Goal: Task Accomplishment & Management: Manage account settings

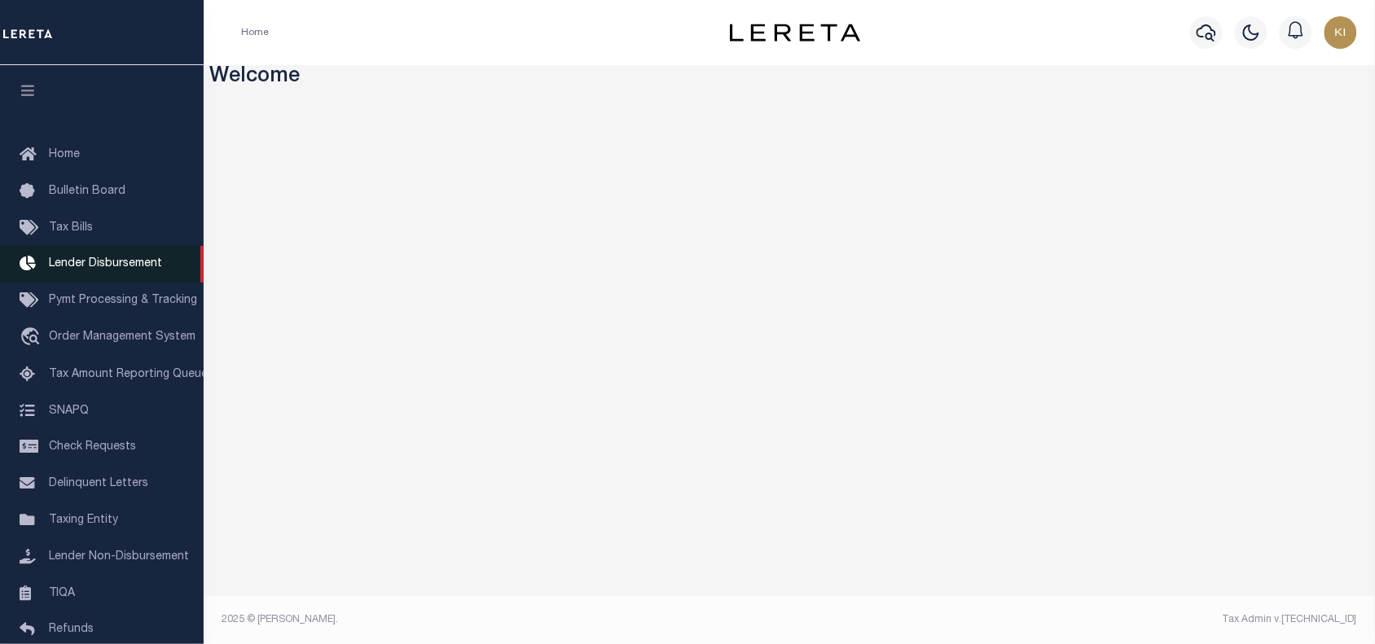
click at [88, 270] on span "Lender Disbursement" at bounding box center [105, 263] width 113 height 11
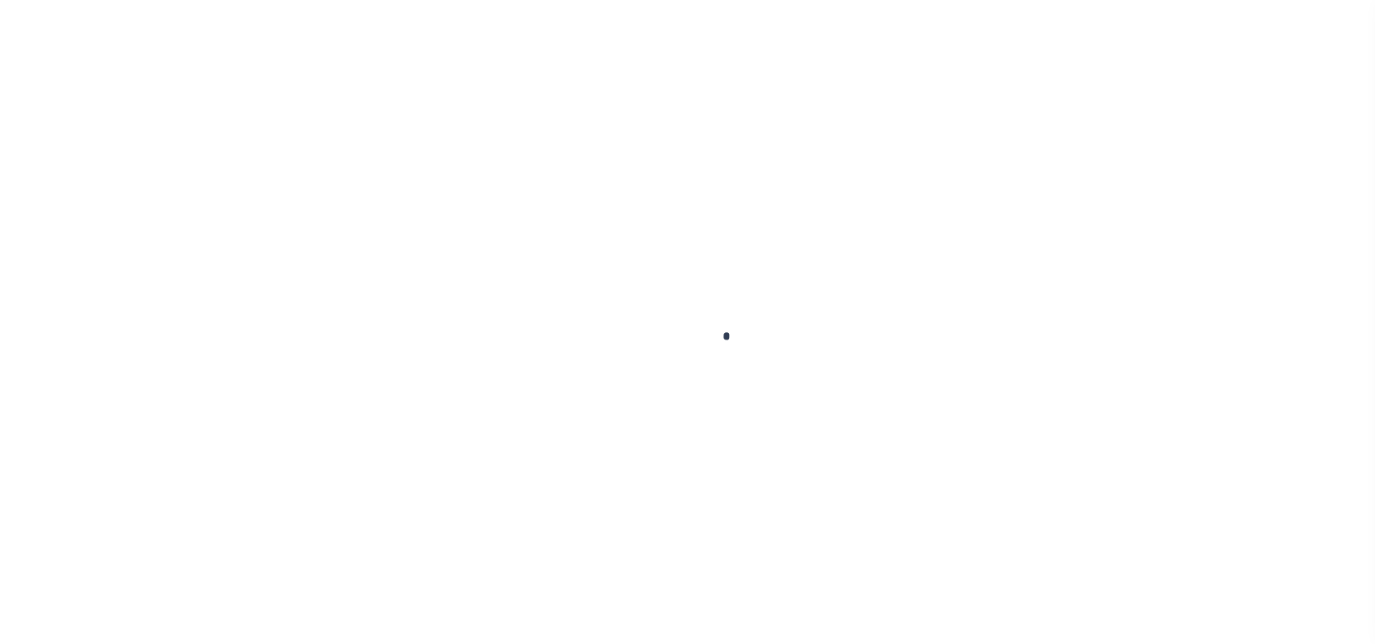
scroll to position [29, 0]
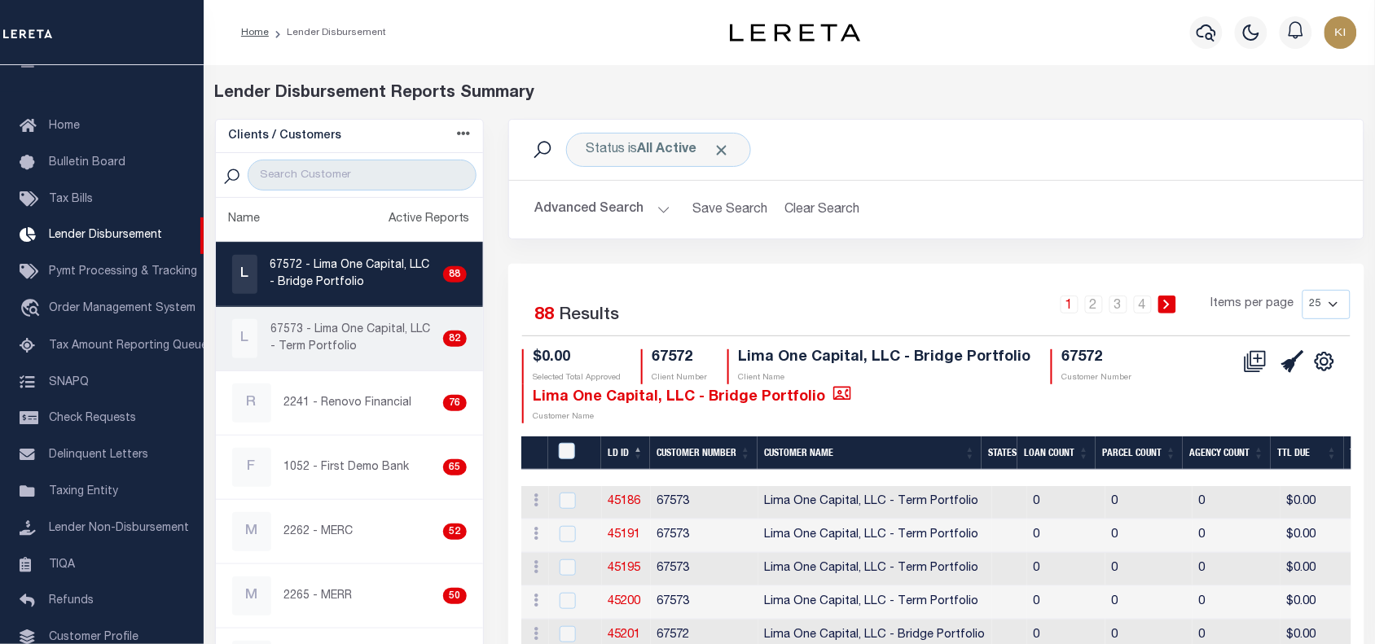
click at [341, 352] on p "67573 - Lima One Capital, LLC - Term Portfolio" at bounding box center [354, 339] width 166 height 34
checkbox input "true"
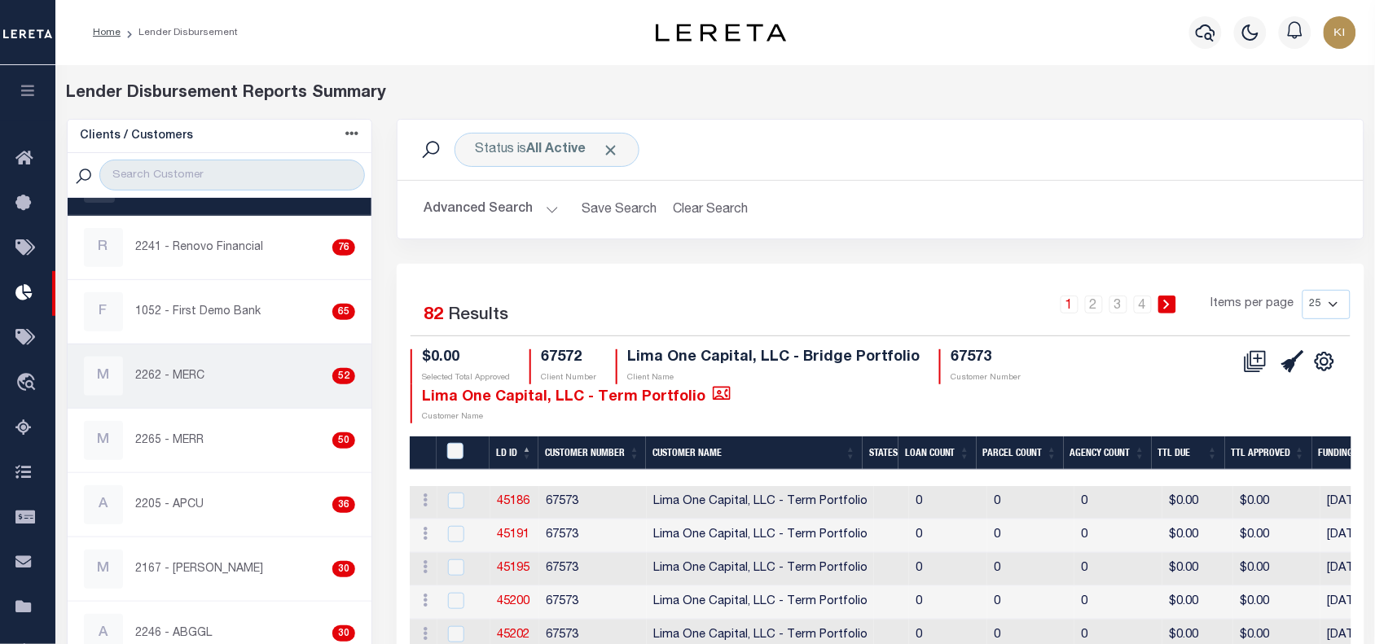
scroll to position [165, 0]
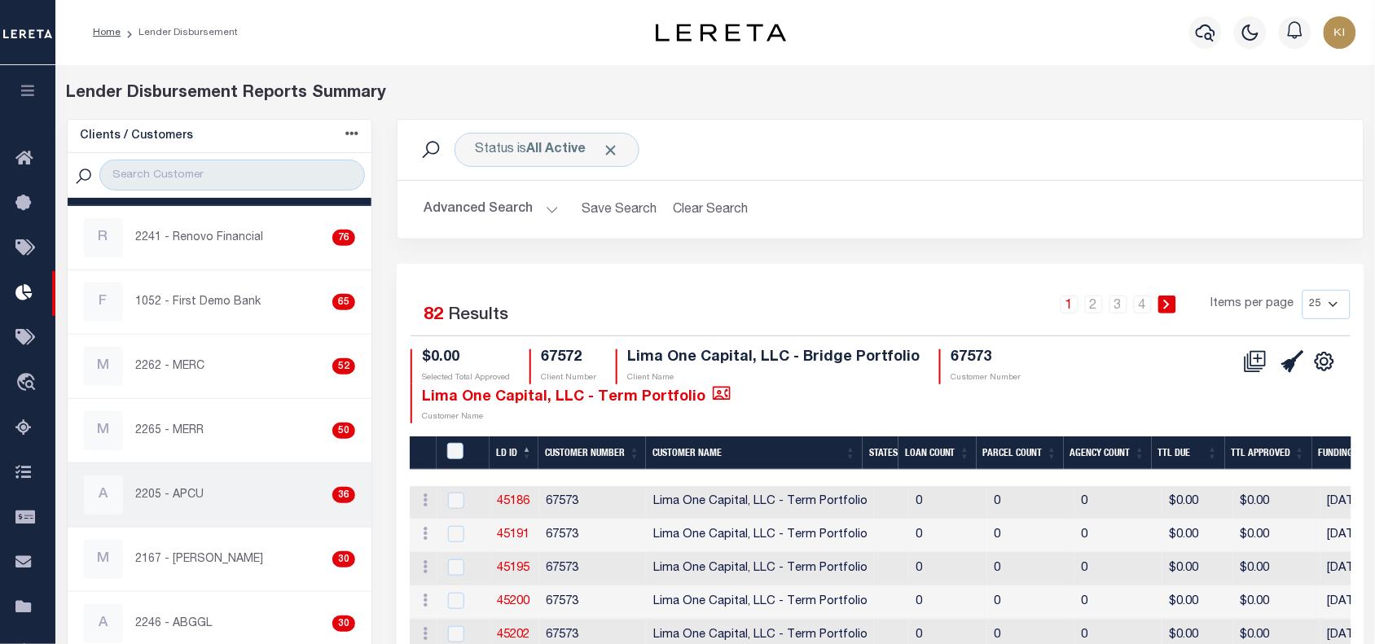
click at [177, 497] on p "2205 - APCU" at bounding box center [170, 495] width 68 height 17
checkbox input "true"
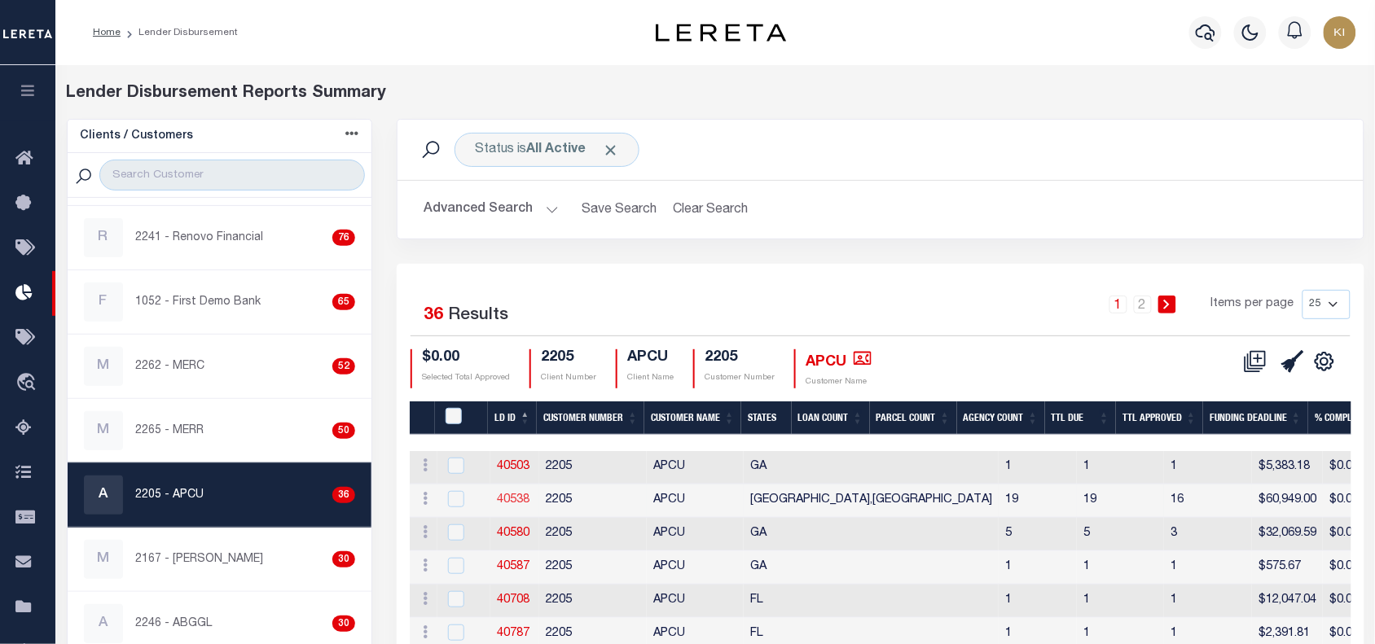
click at [513, 498] on link "40538" at bounding box center [513, 500] width 33 height 11
checkbox input "true"
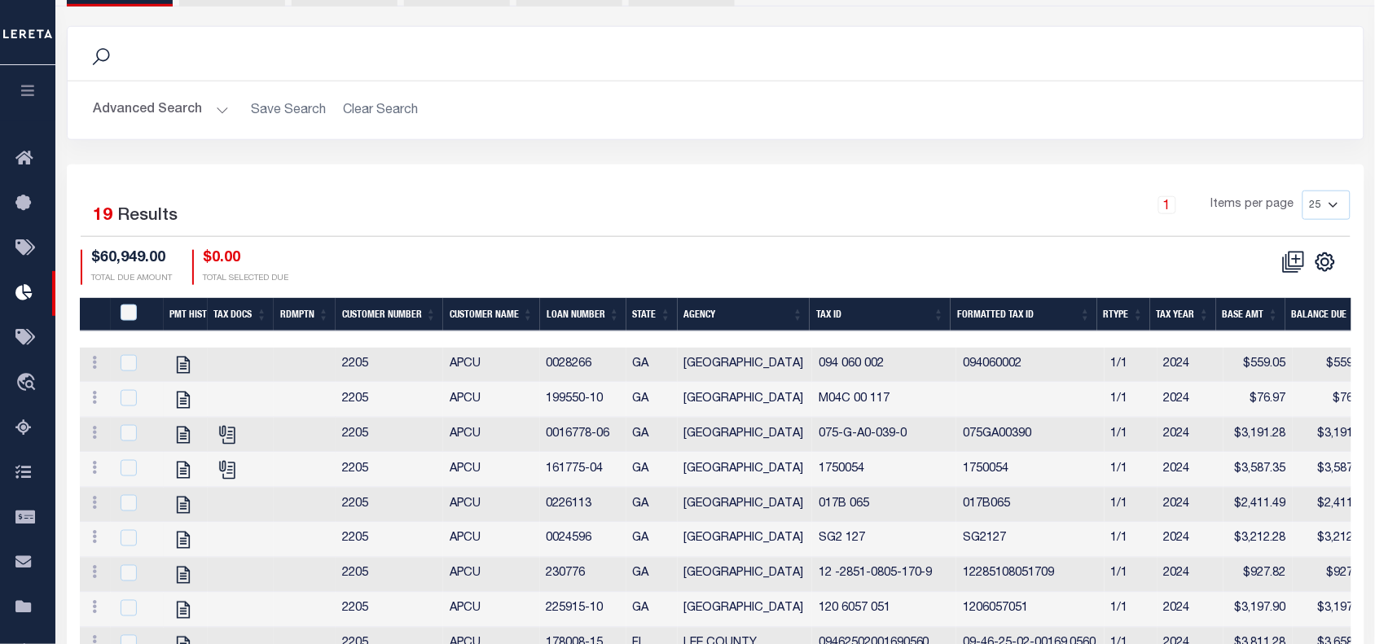
scroll to position [379, 0]
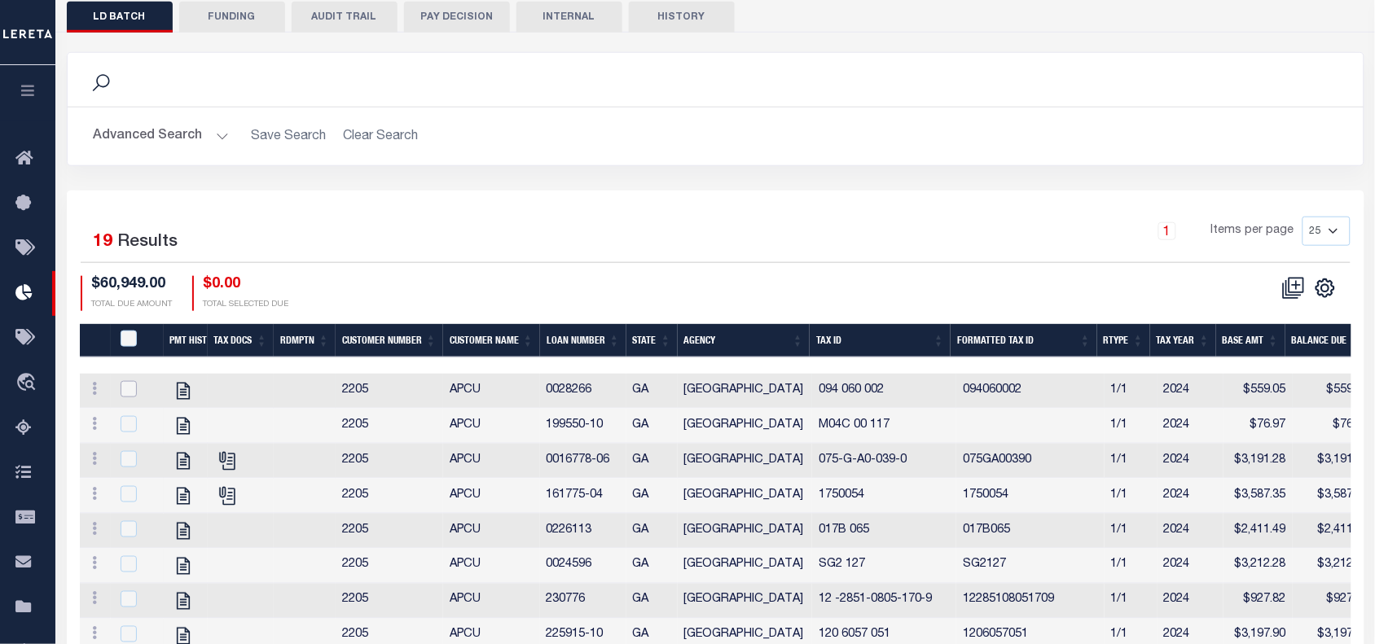
click at [130, 381] on input "checkbox" at bounding box center [129, 389] width 16 height 16
checkbox input "true"
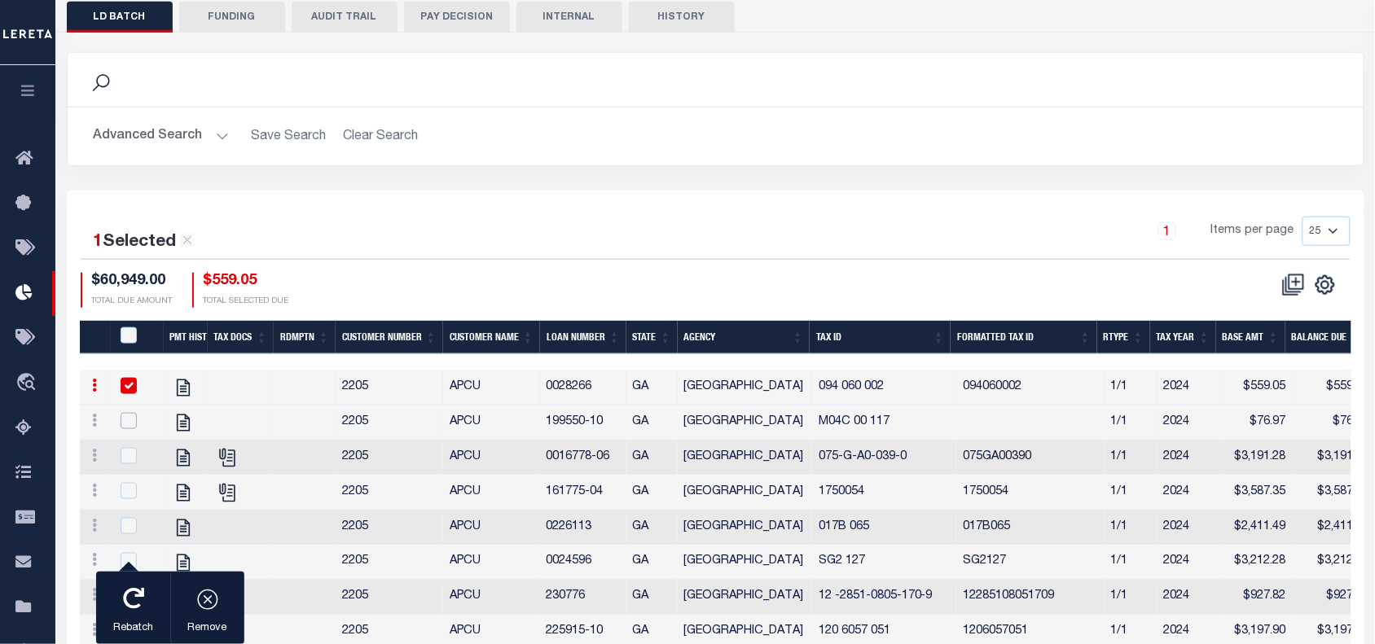
click at [127, 413] on input "checkbox" at bounding box center [129, 421] width 16 height 16
checkbox input "true"
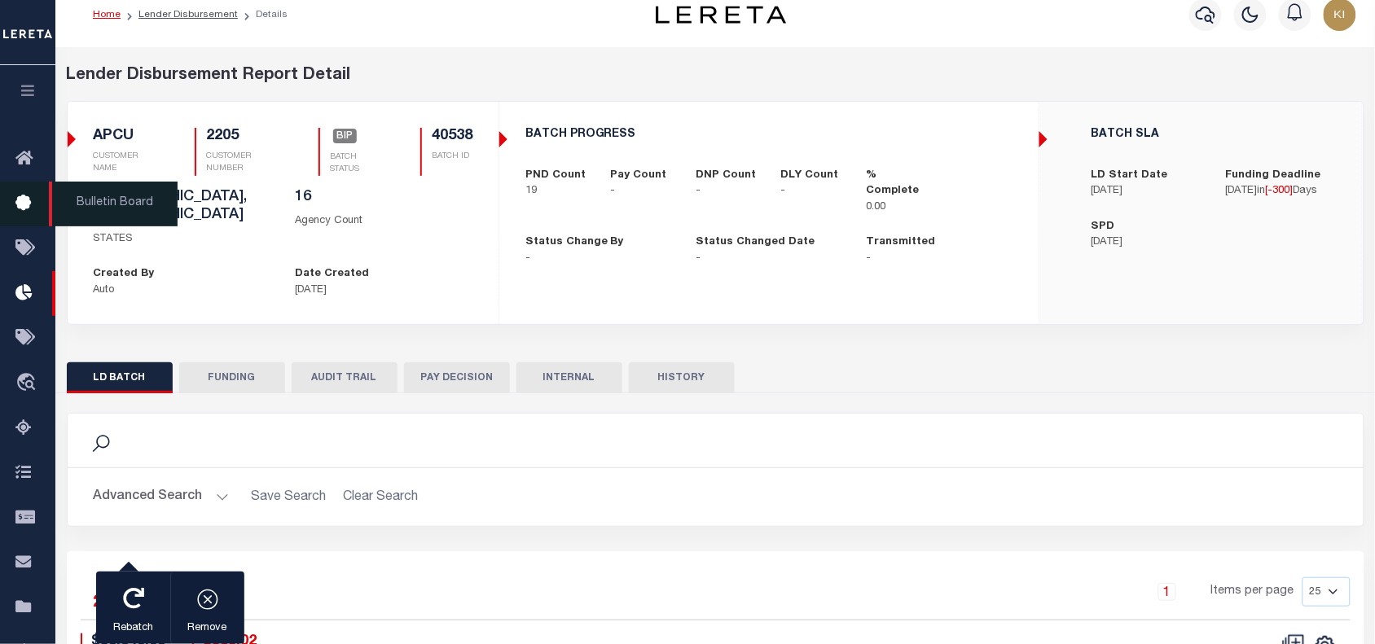
scroll to position [17, 0]
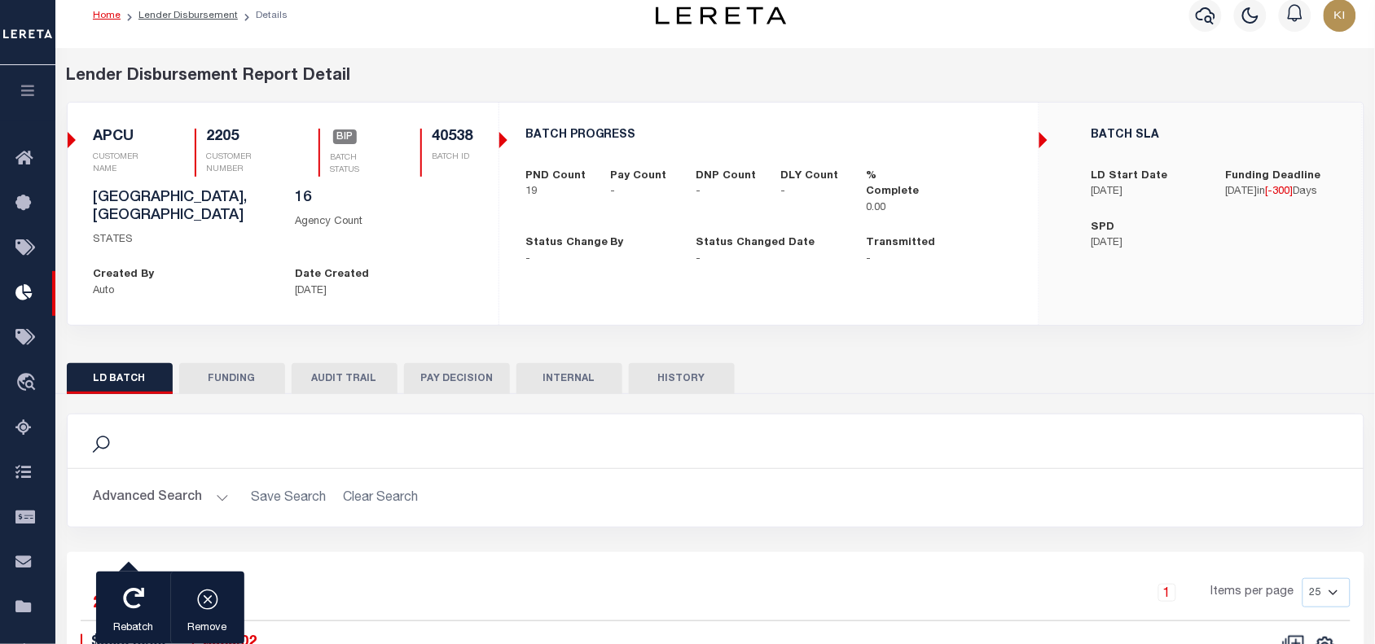
click at [29, 86] on icon "button" at bounding box center [28, 90] width 19 height 15
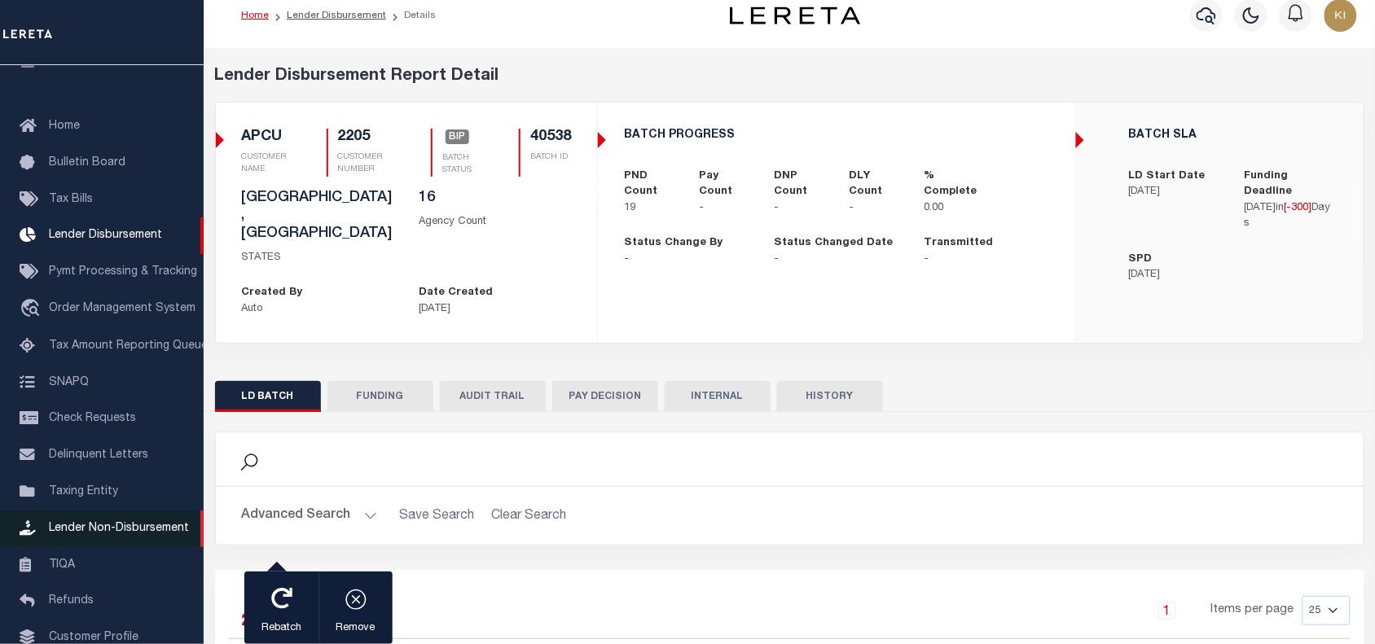
click at [99, 531] on span "Lender Non-Disbursement" at bounding box center [119, 528] width 140 height 11
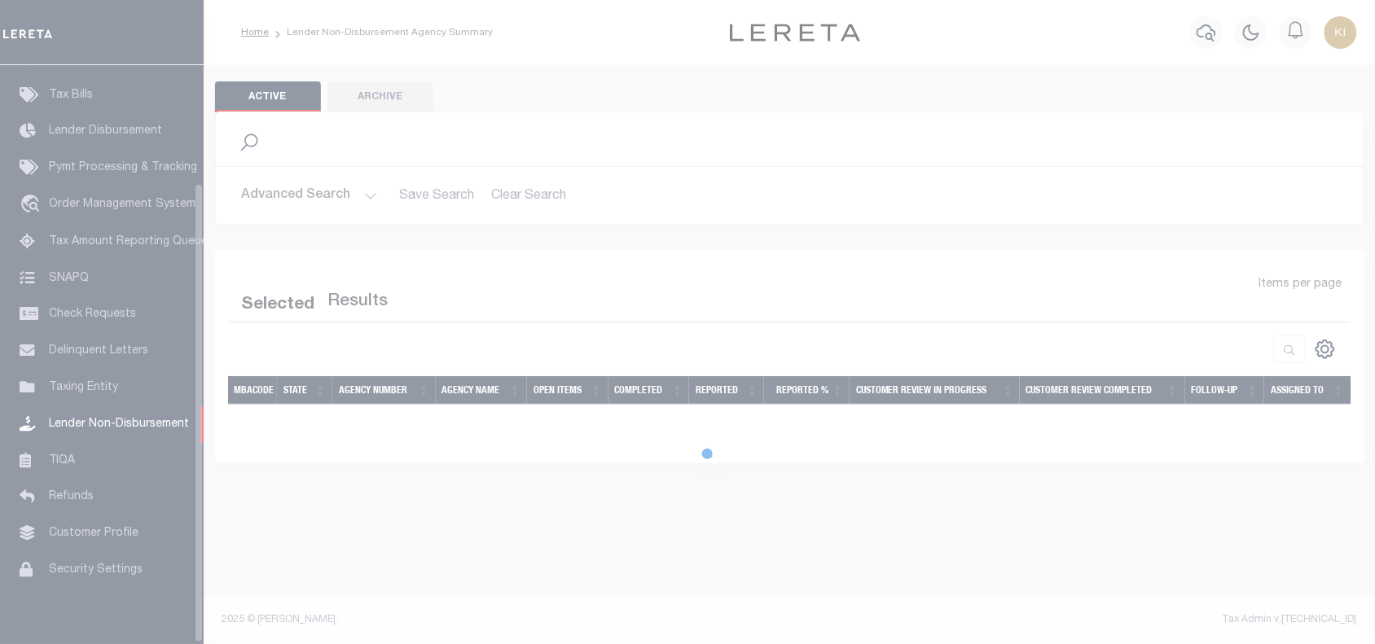
scroll to position [148, 0]
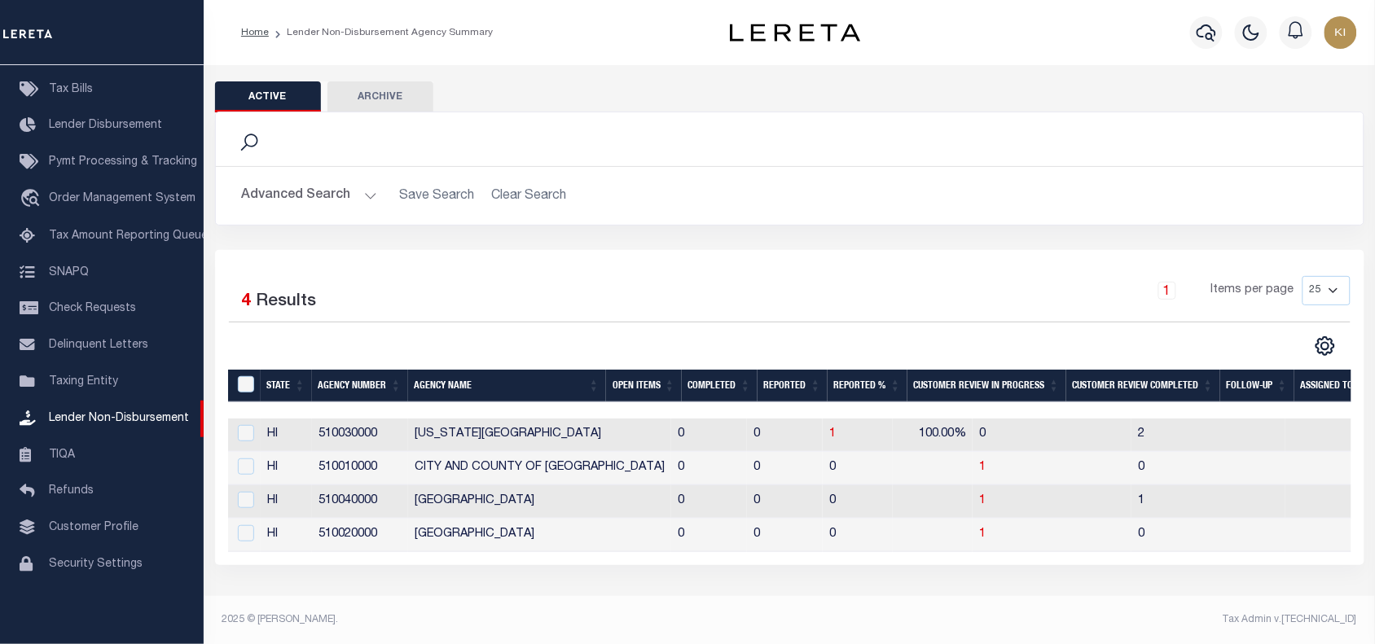
click at [365, 197] on button "Advanced Search" at bounding box center [309, 196] width 135 height 32
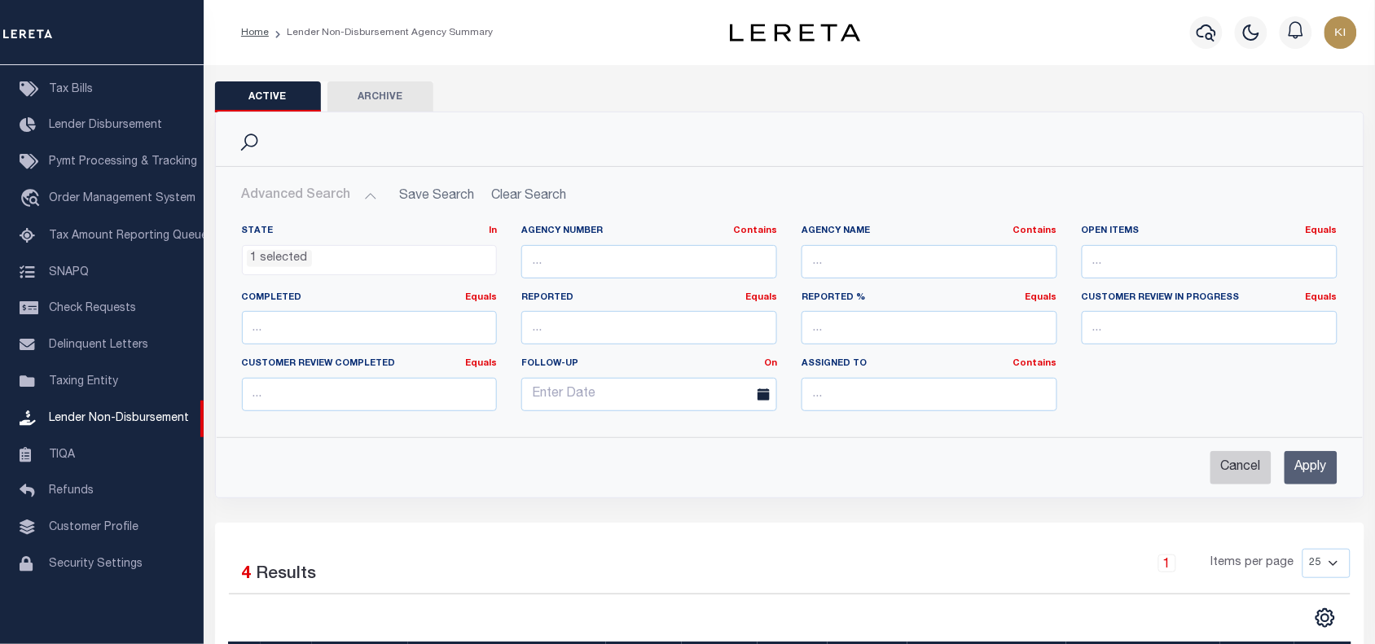
click at [1236, 473] on input "Cancel" at bounding box center [1241, 467] width 61 height 33
checkbox input "true"
select select
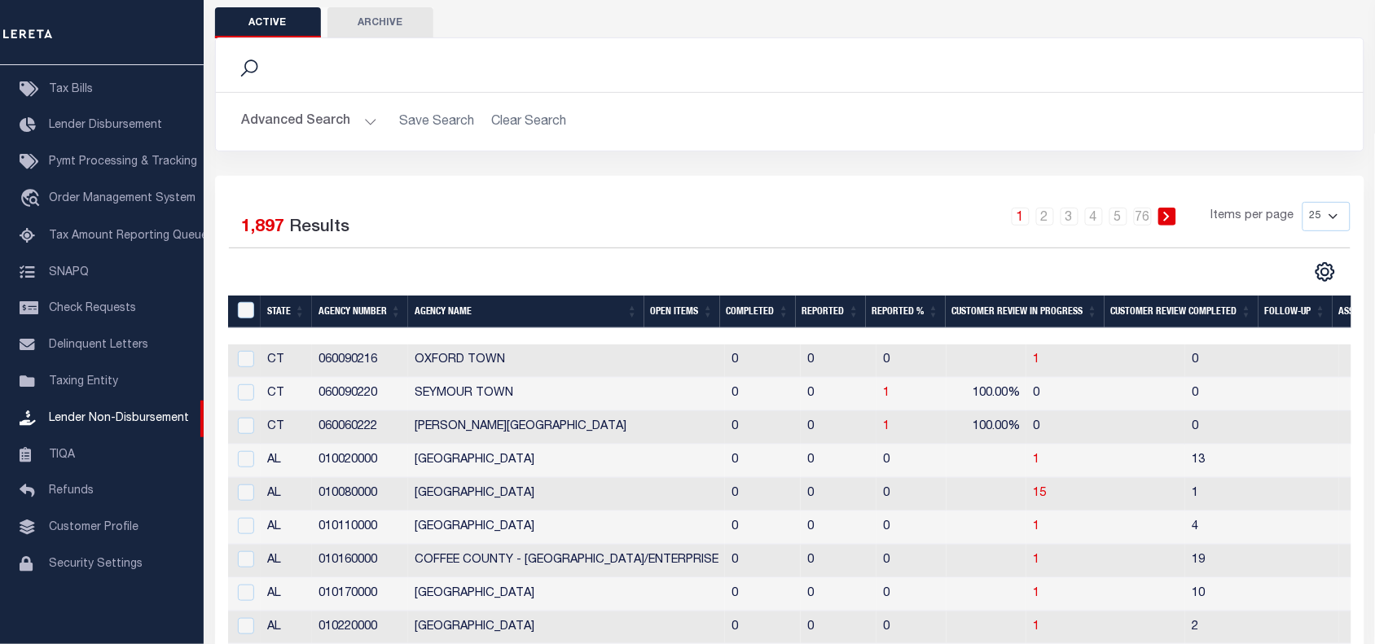
scroll to position [22, 0]
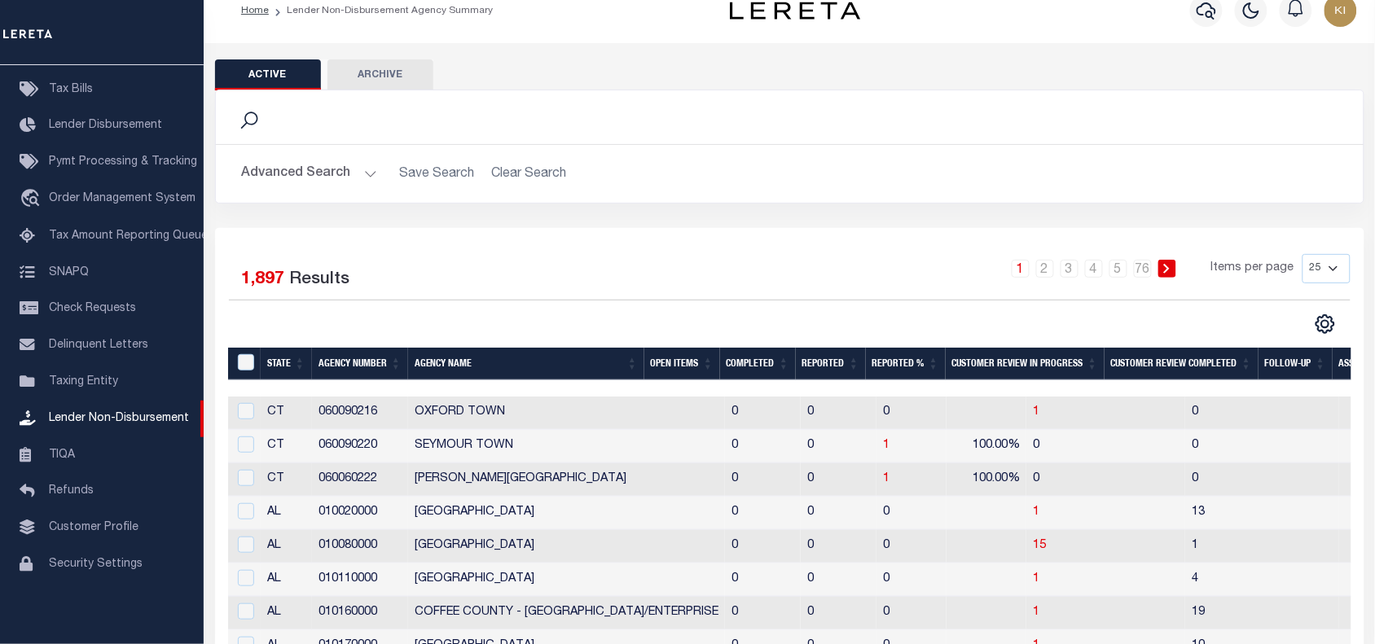
click at [743, 367] on th "Completed" at bounding box center [758, 364] width 76 height 33
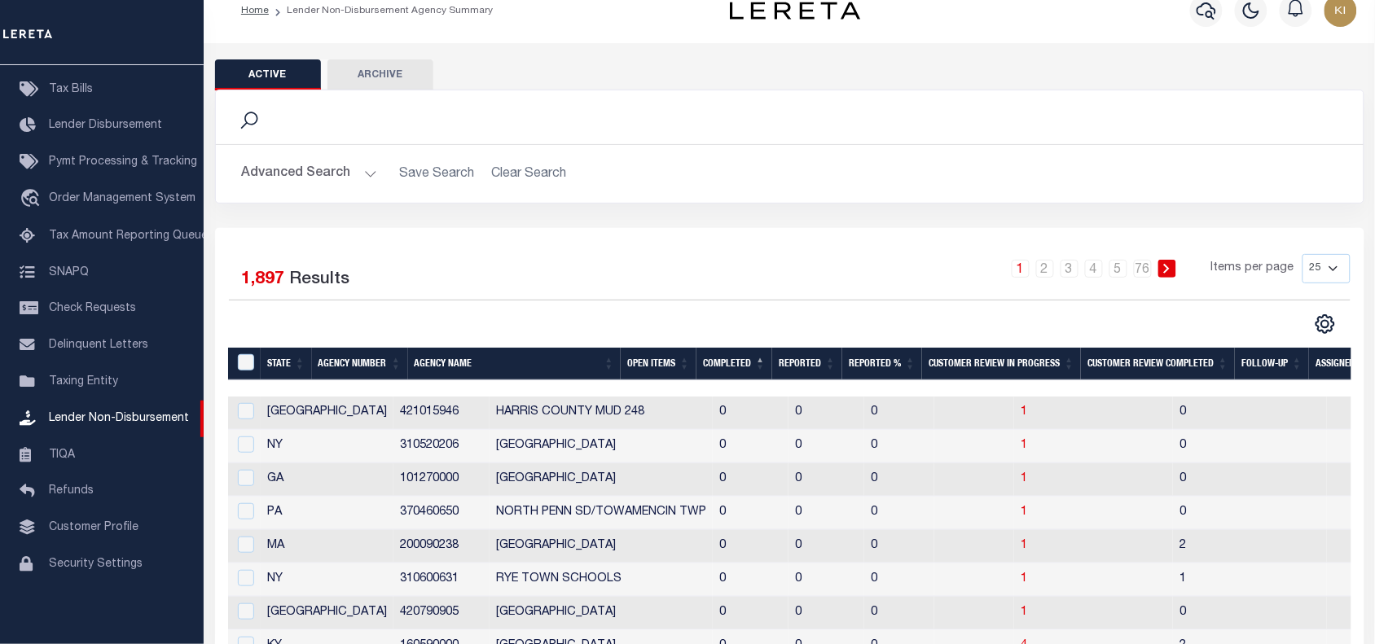
click at [743, 367] on th "Completed" at bounding box center [735, 364] width 76 height 33
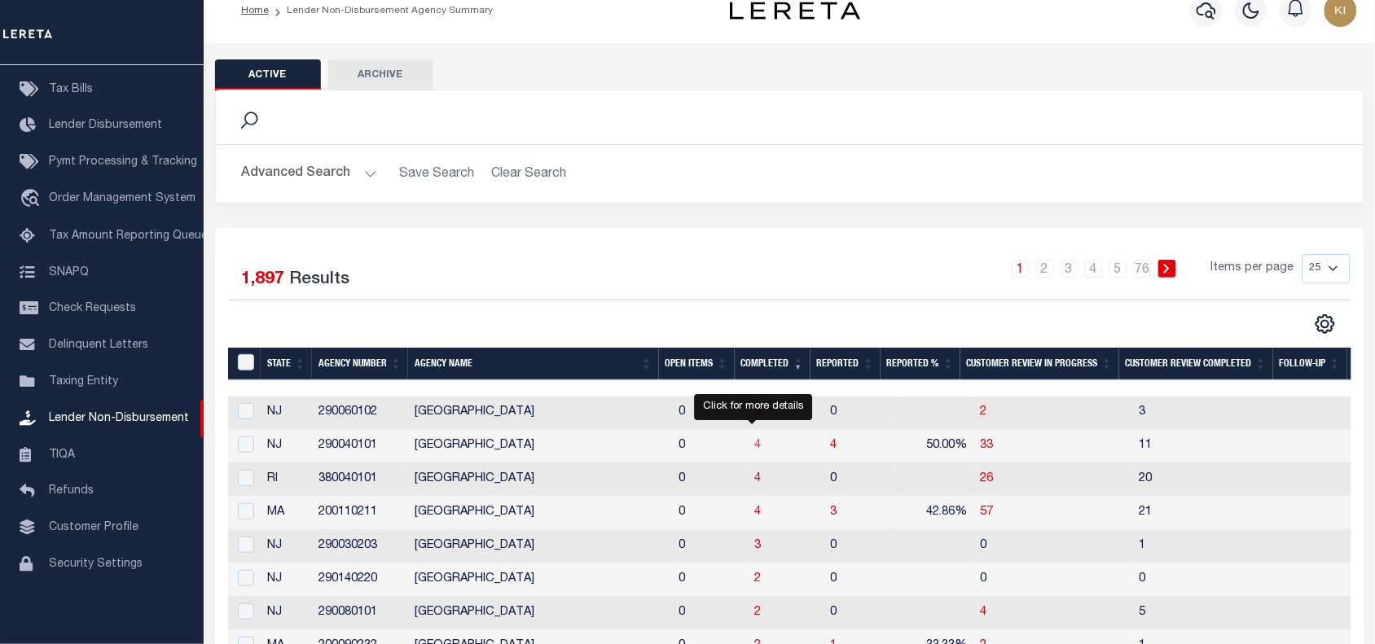
click at [755, 451] on span "4" at bounding box center [757, 445] width 7 height 11
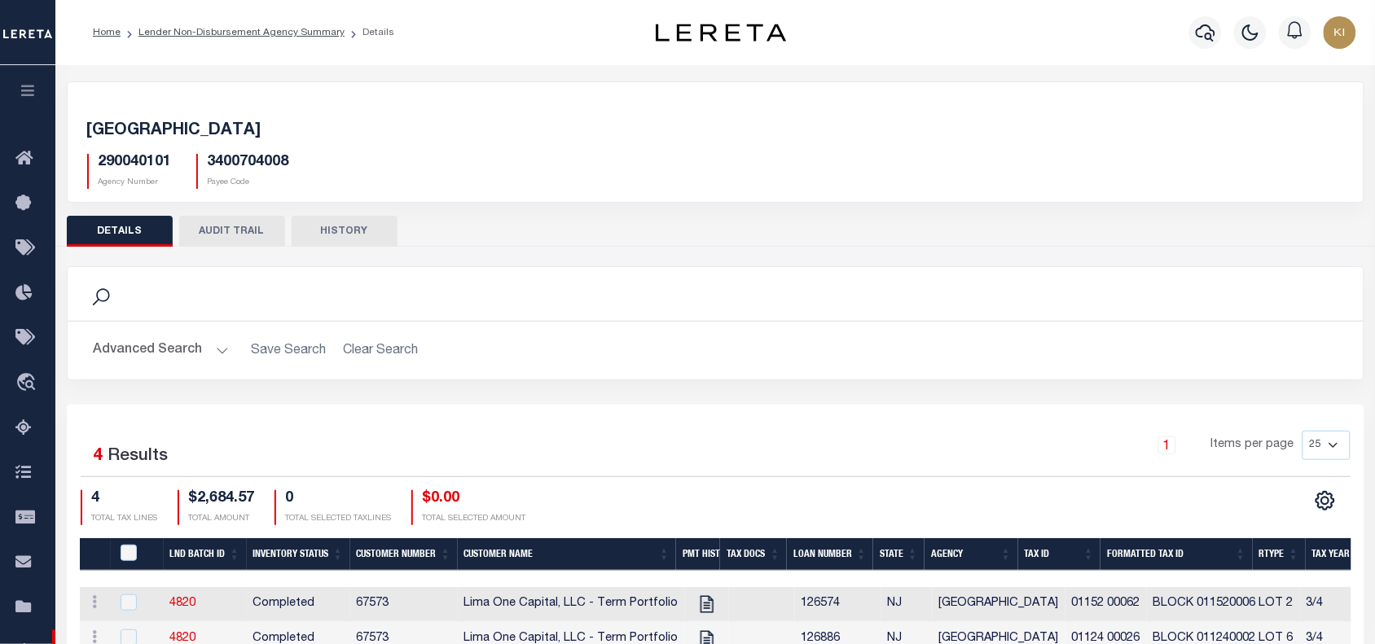
scroll to position [218, 0]
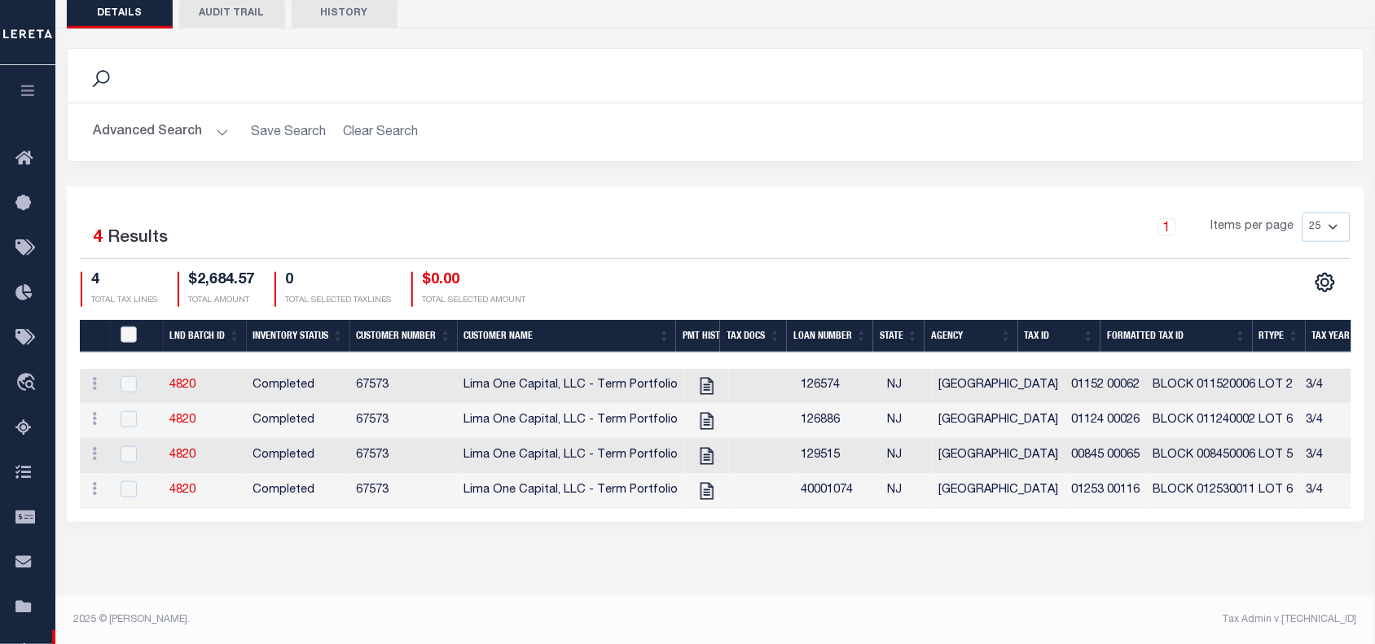
click at [126, 336] on input "QID" at bounding box center [129, 335] width 16 height 16
checkbox input "true"
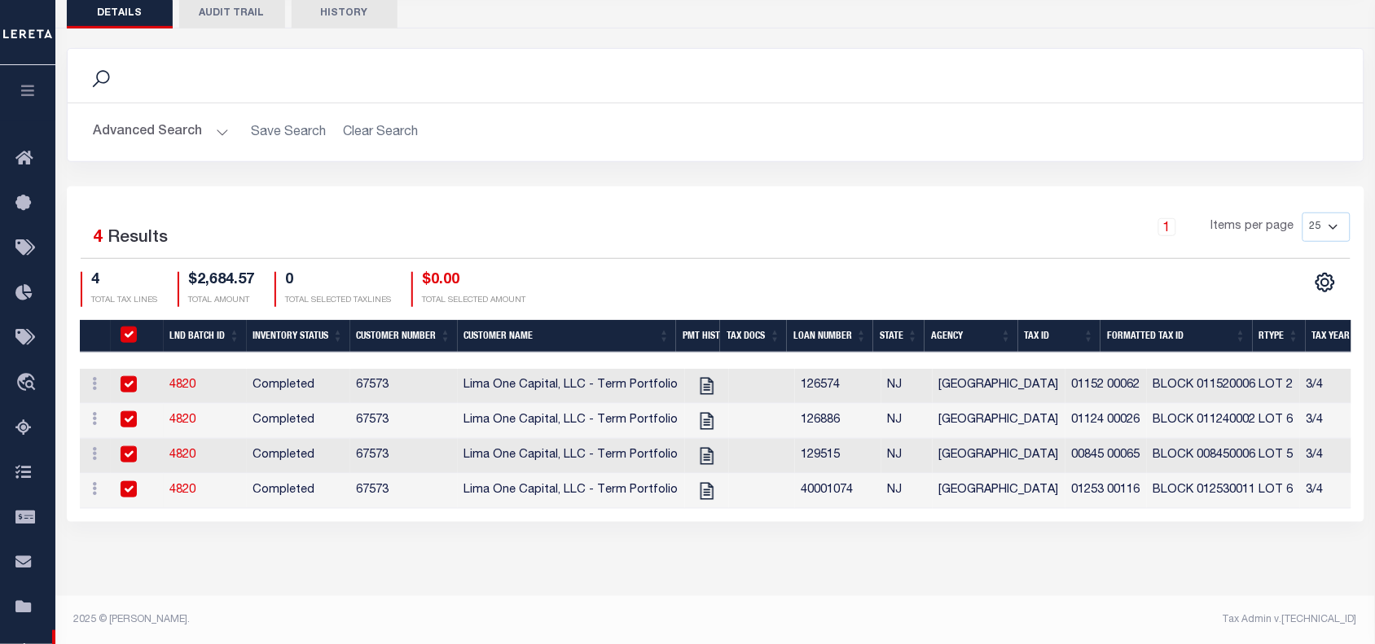
checkbox input "true"
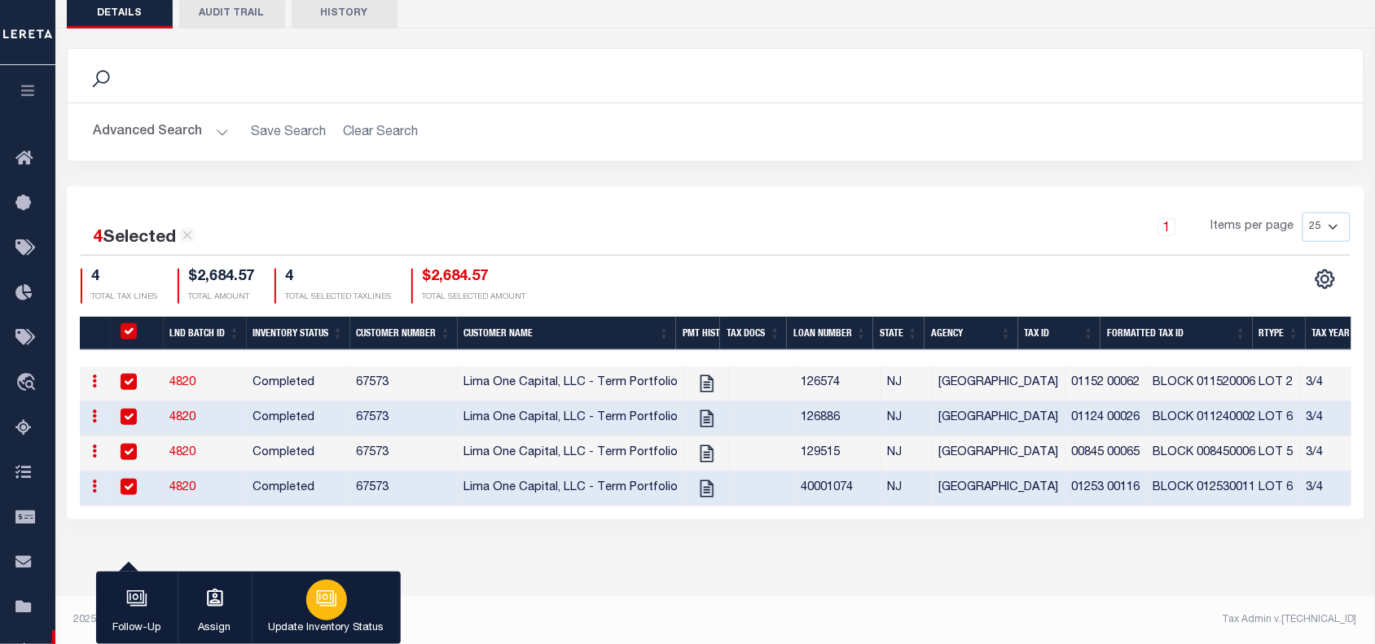
click at [330, 604] on icon "button" at bounding box center [326, 598] width 21 height 21
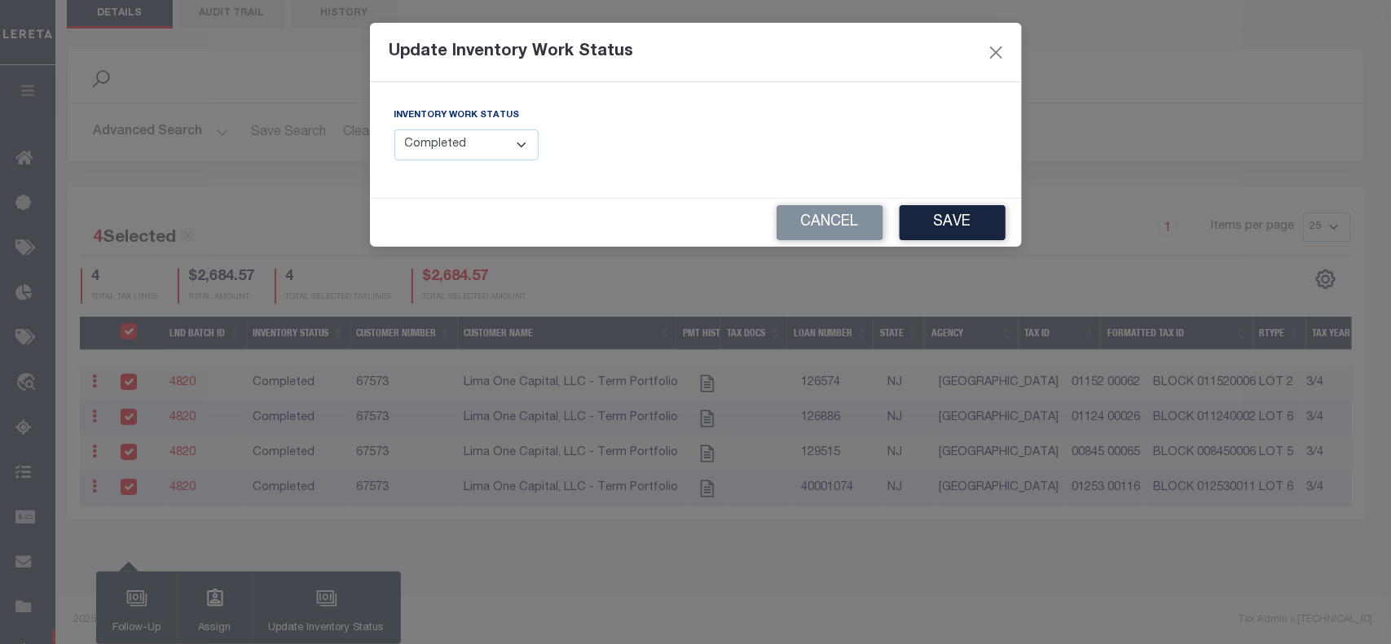
click at [483, 147] on select "--Select-- Open Completed Reported" at bounding box center [466, 146] width 145 height 32
select select "Reported"
click at [394, 130] on select "--Select-- Open Completed Reported" at bounding box center [466, 146] width 145 height 32
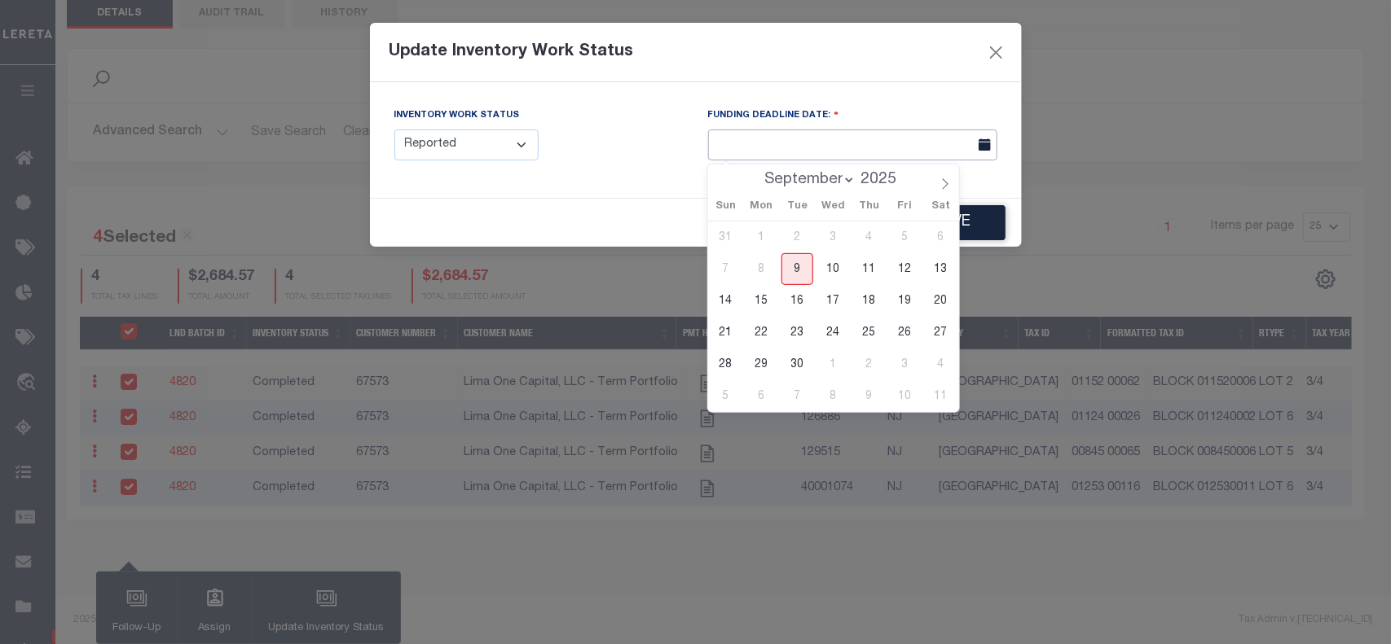
click at [756, 136] on input "text" at bounding box center [852, 146] width 289 height 32
click at [791, 271] on span "9" at bounding box center [797, 269] width 32 height 32
type input "09/09/2025"
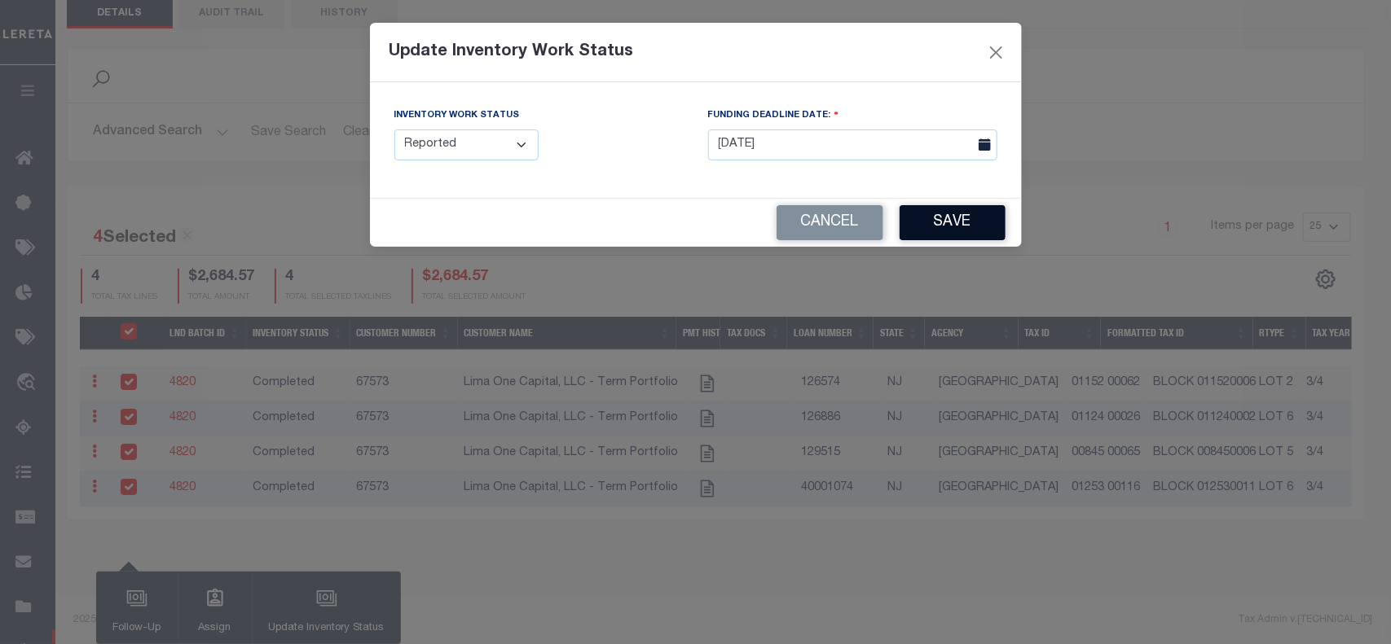
click at [956, 229] on button "Save" at bounding box center [953, 222] width 106 height 35
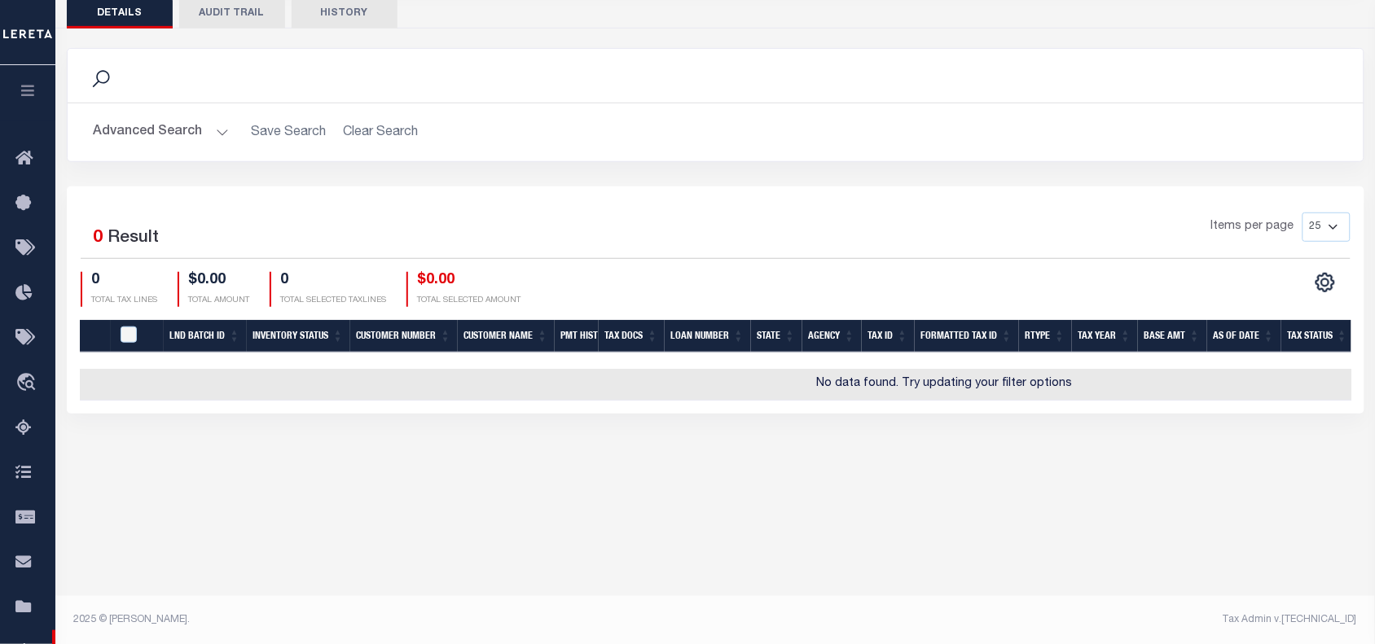
click at [771, 521] on body "Home Lender Non-Disbursement Agency Summary Details" at bounding box center [687, 214] width 1375 height 864
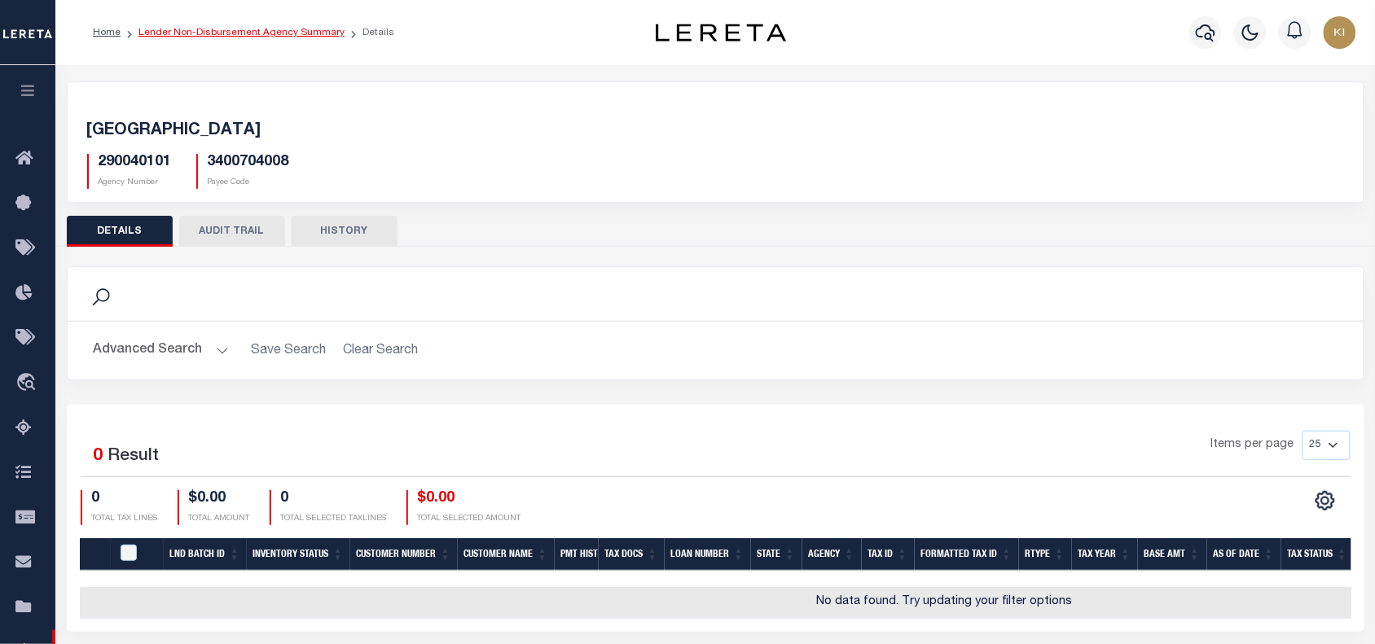
click at [271, 33] on link "Lender Non-Disbursement Agency Summary" at bounding box center [242, 33] width 206 height 10
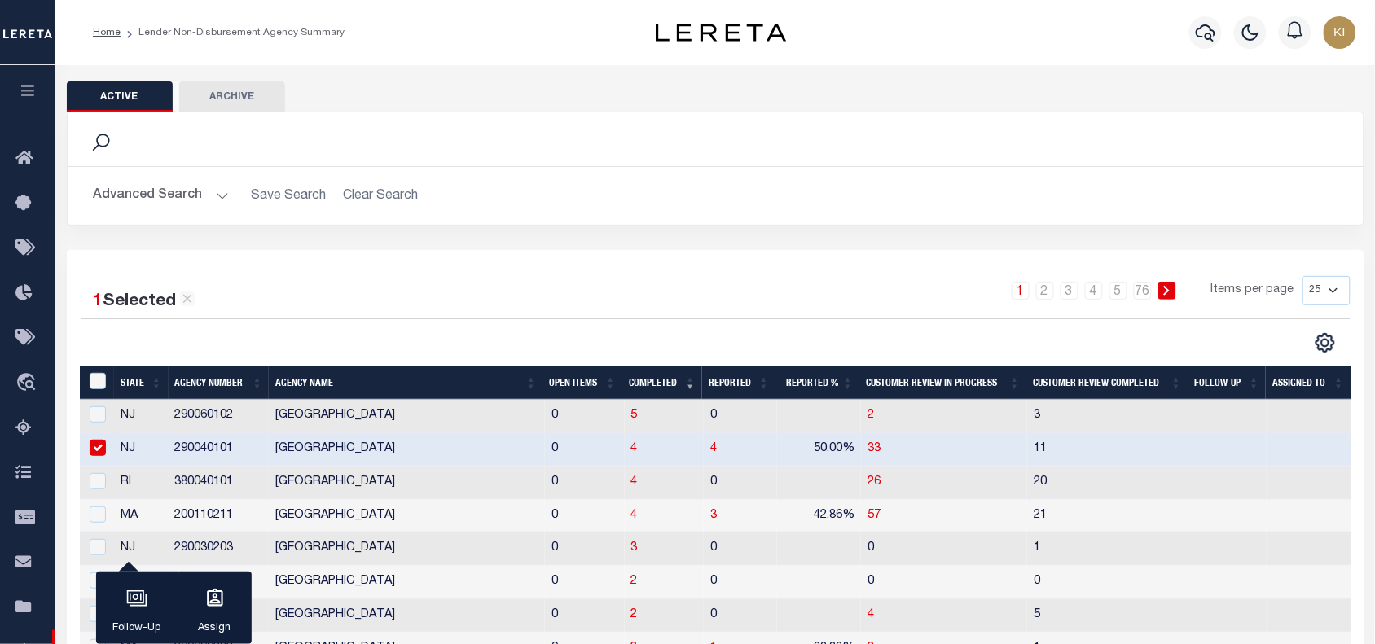
click at [205, 456] on td "290040101" at bounding box center [218, 449] width 101 height 33
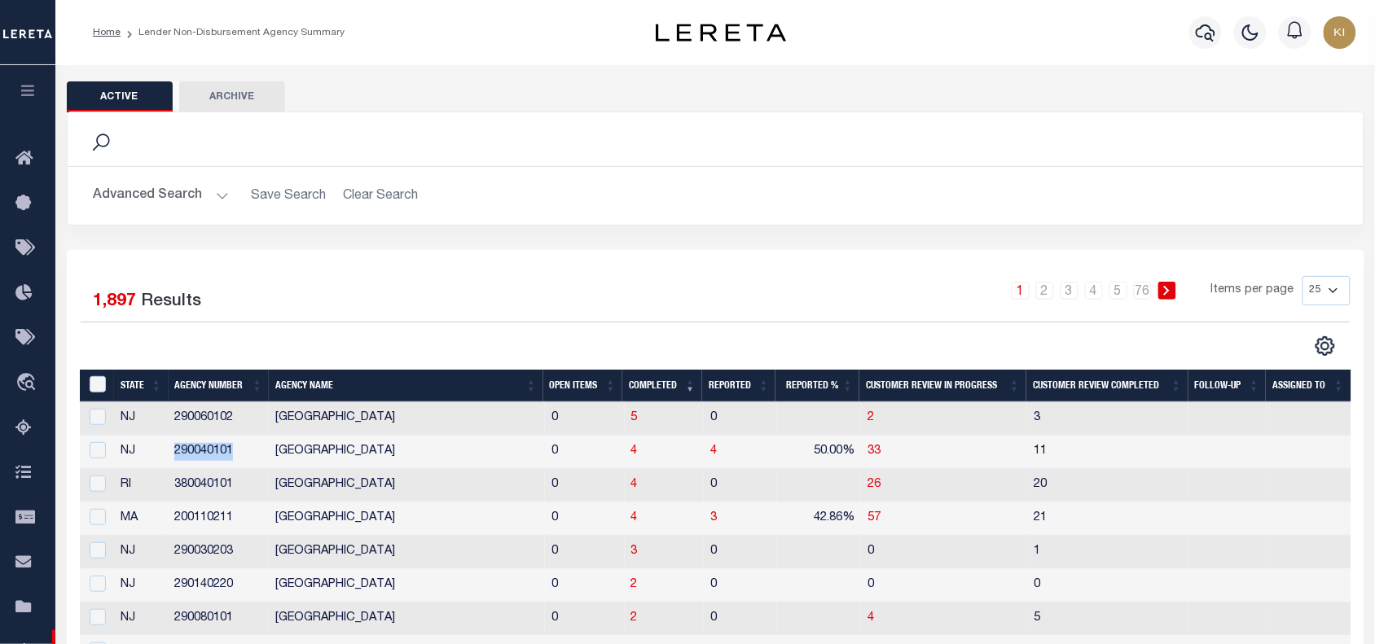
click at [205, 456] on td "290040101" at bounding box center [218, 452] width 101 height 33
checkbox input "true"
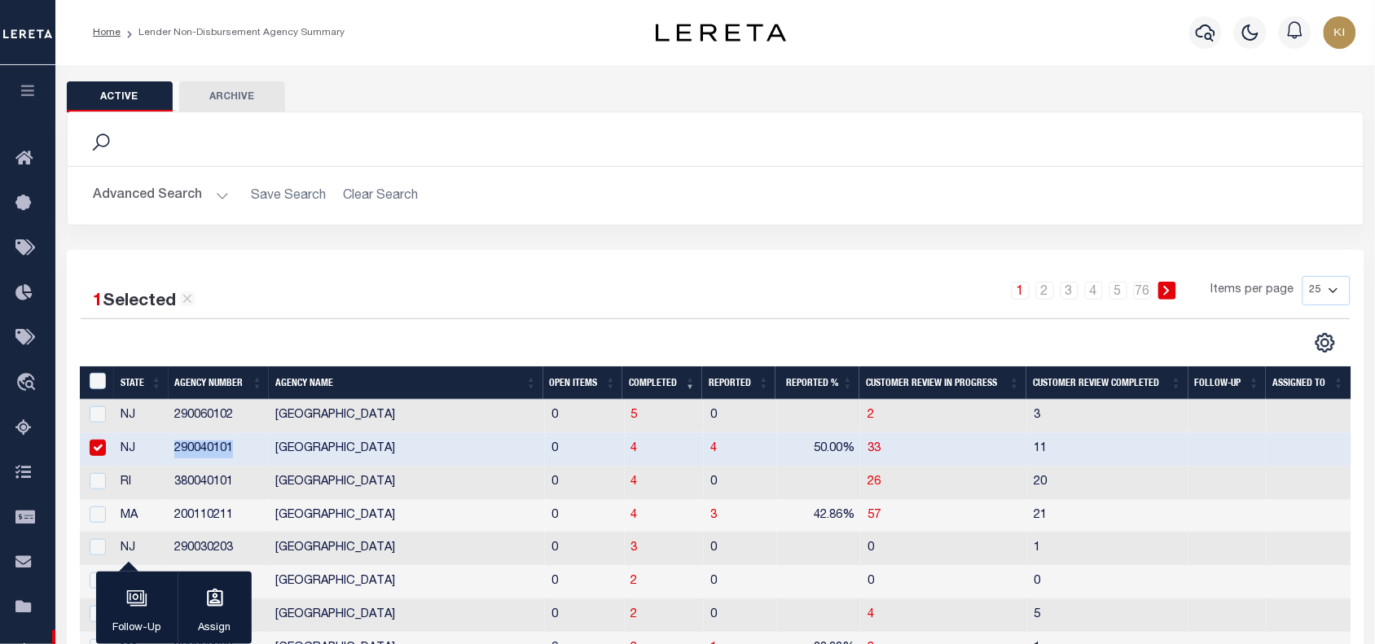
copy td "290040101"
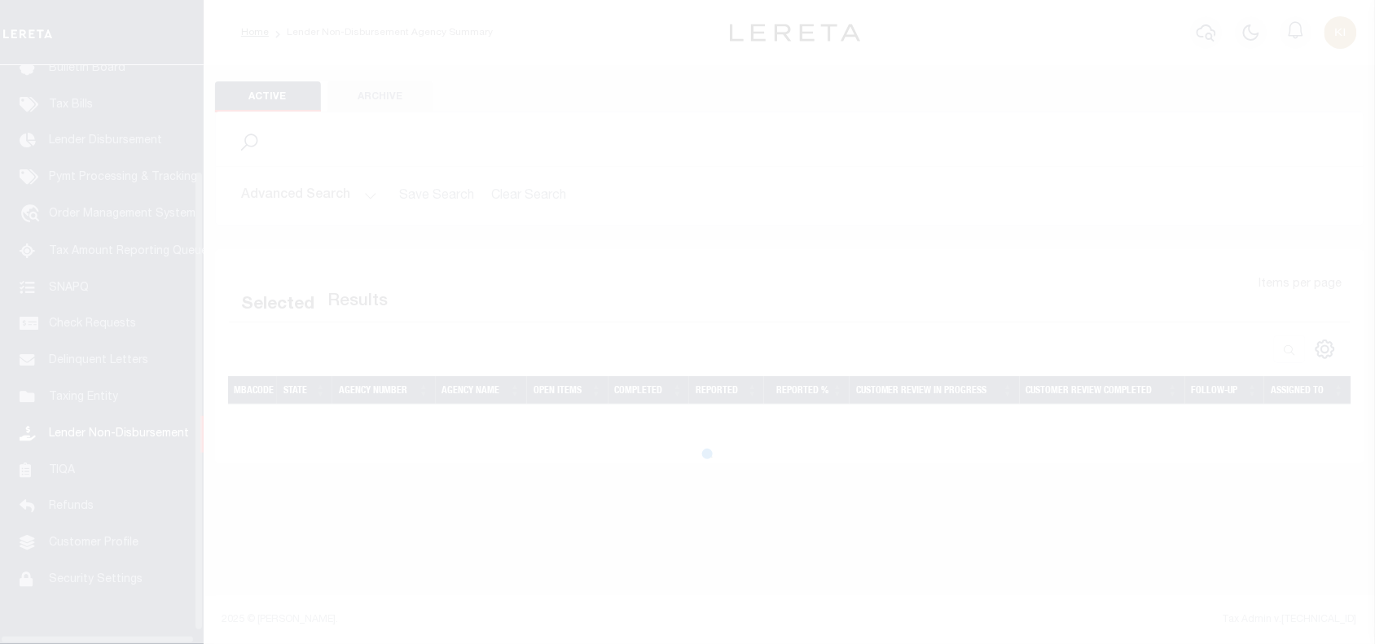
scroll to position [148, 0]
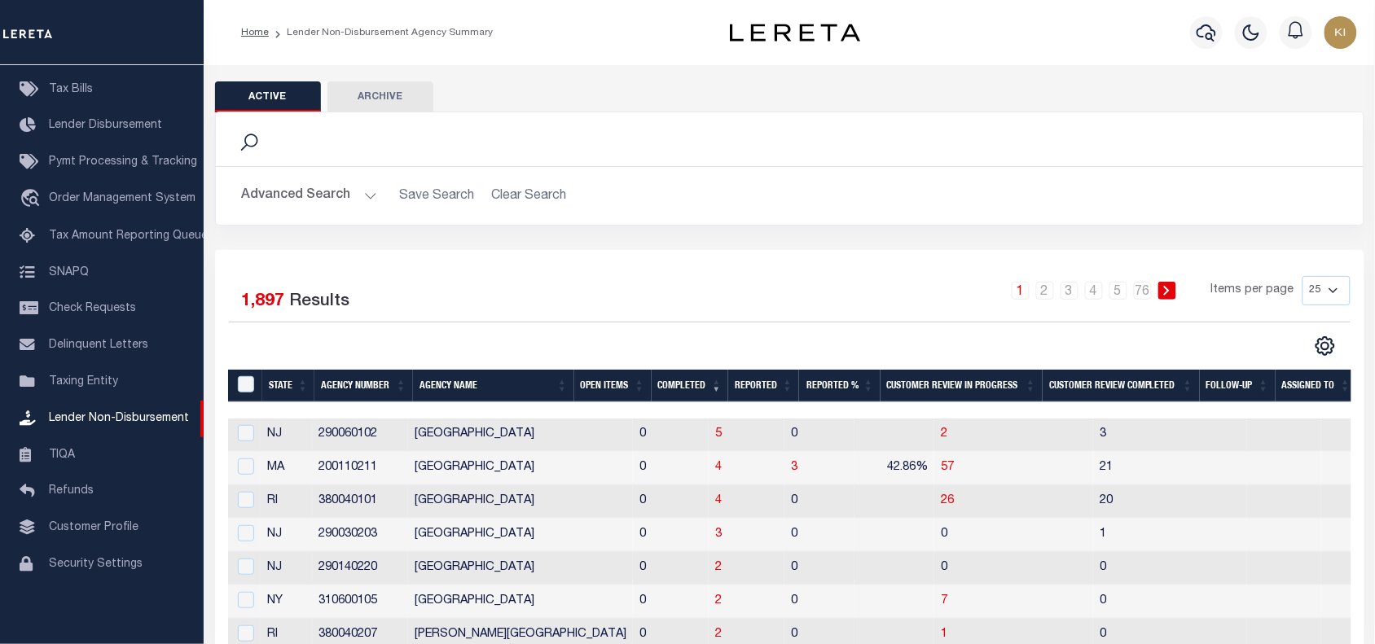
click at [371, 197] on button "Advanced Search" at bounding box center [309, 196] width 135 height 32
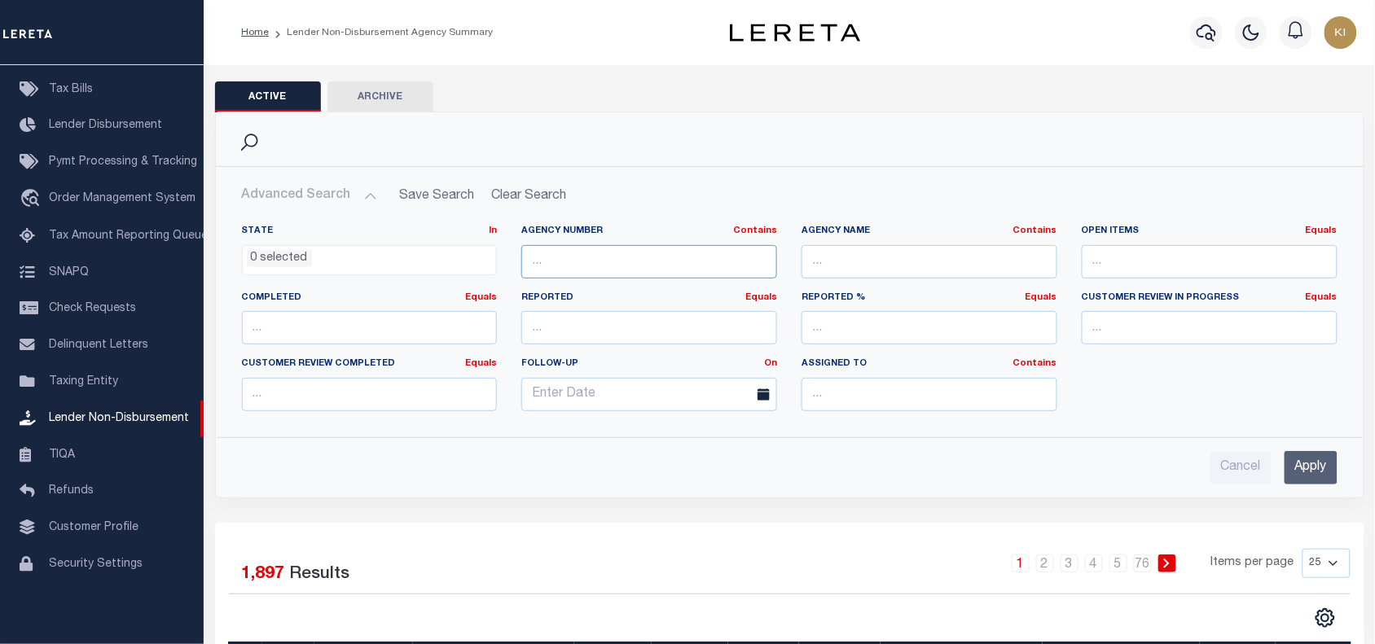
click at [562, 253] on input "text" at bounding box center [649, 261] width 256 height 33
paste input "290040101"
type input "290040101"
click at [1313, 464] on input "Apply" at bounding box center [1311, 467] width 53 height 33
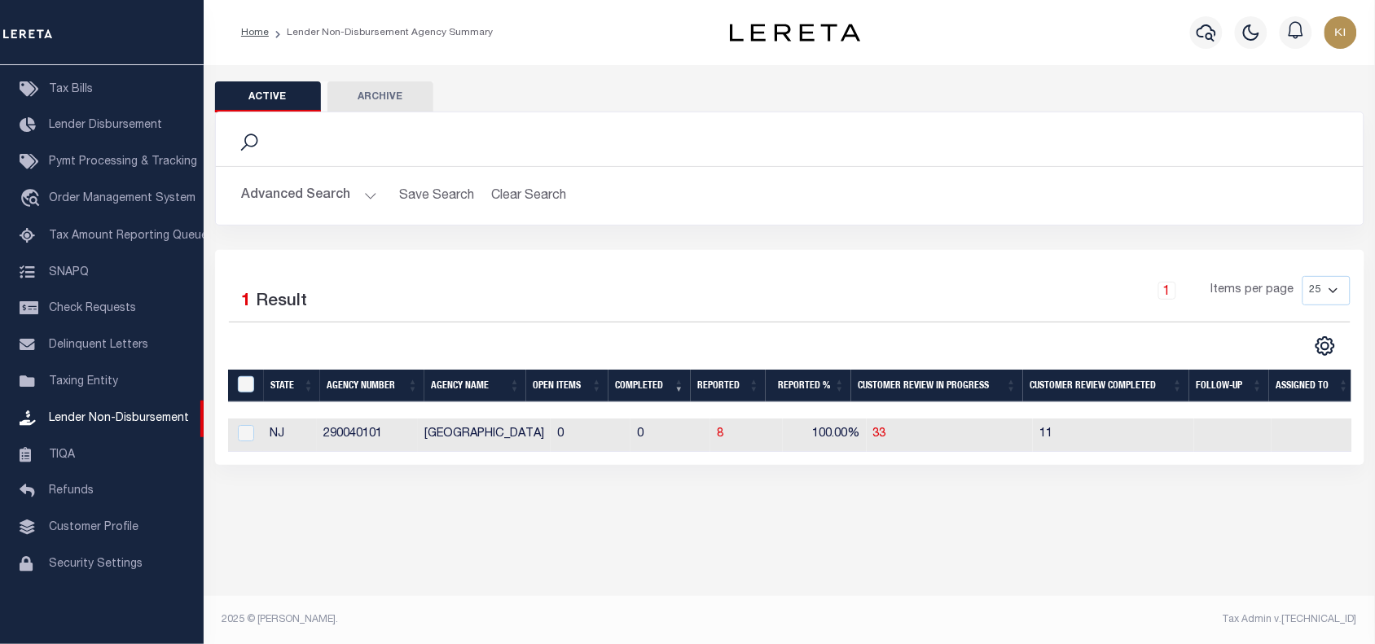
click at [882, 506] on div "Active Archive Search Advanced Search Save Search Clear Search" at bounding box center [790, 299] width 1172 height 468
click at [680, 267] on div "Selected 1 Result 1 Items per page 25 50 100 200" at bounding box center [790, 357] width 1150 height 215
click at [368, 200] on button "Advanced Search" at bounding box center [309, 196] width 135 height 32
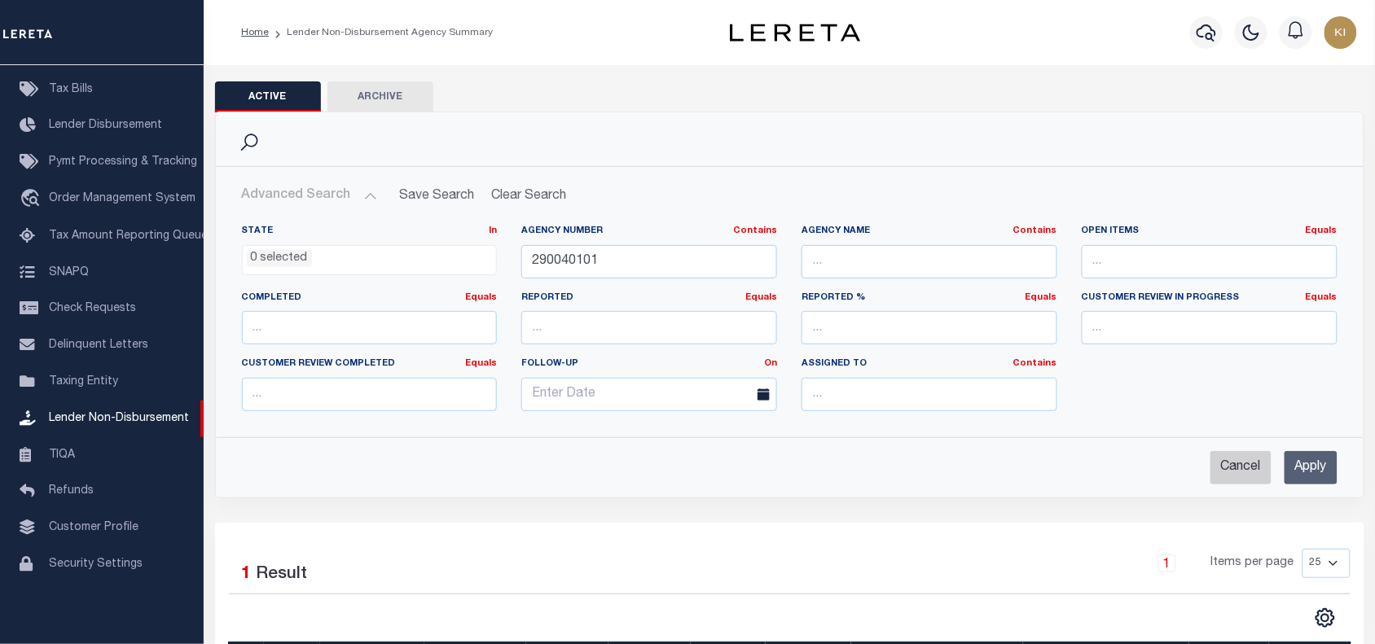
click at [1239, 473] on input "Cancel" at bounding box center [1241, 467] width 61 height 33
checkbox input "true"
select select
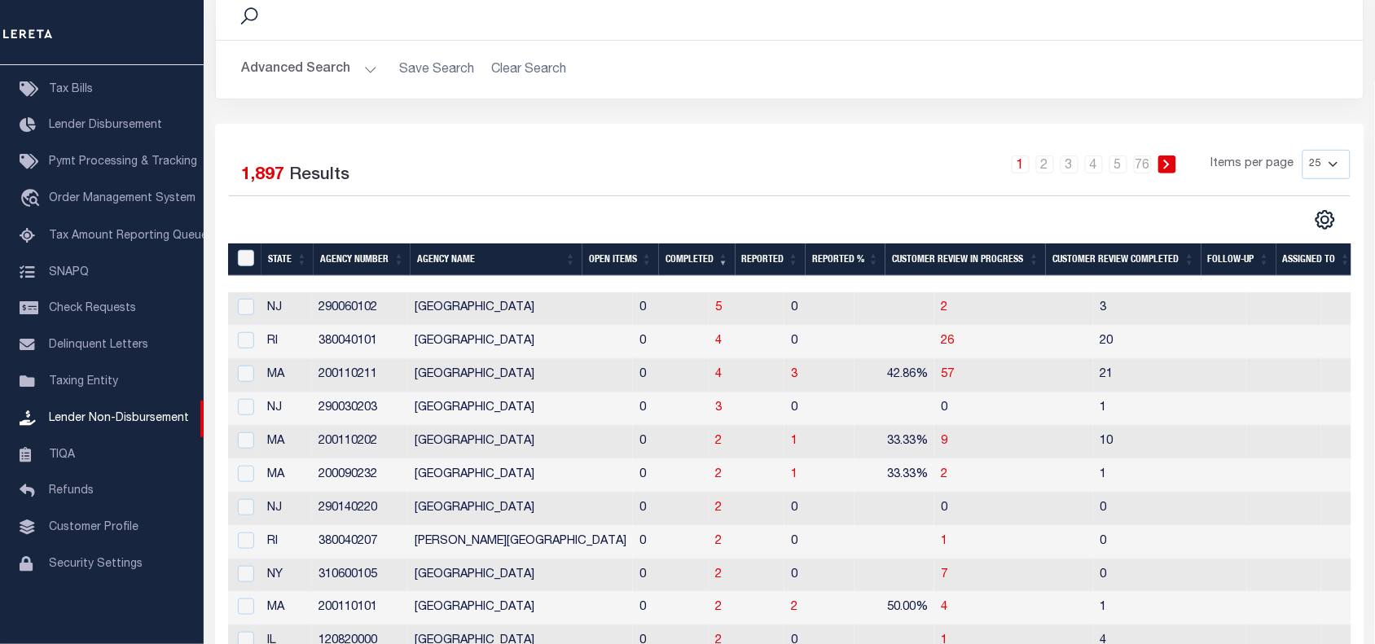
scroll to position [147, 0]
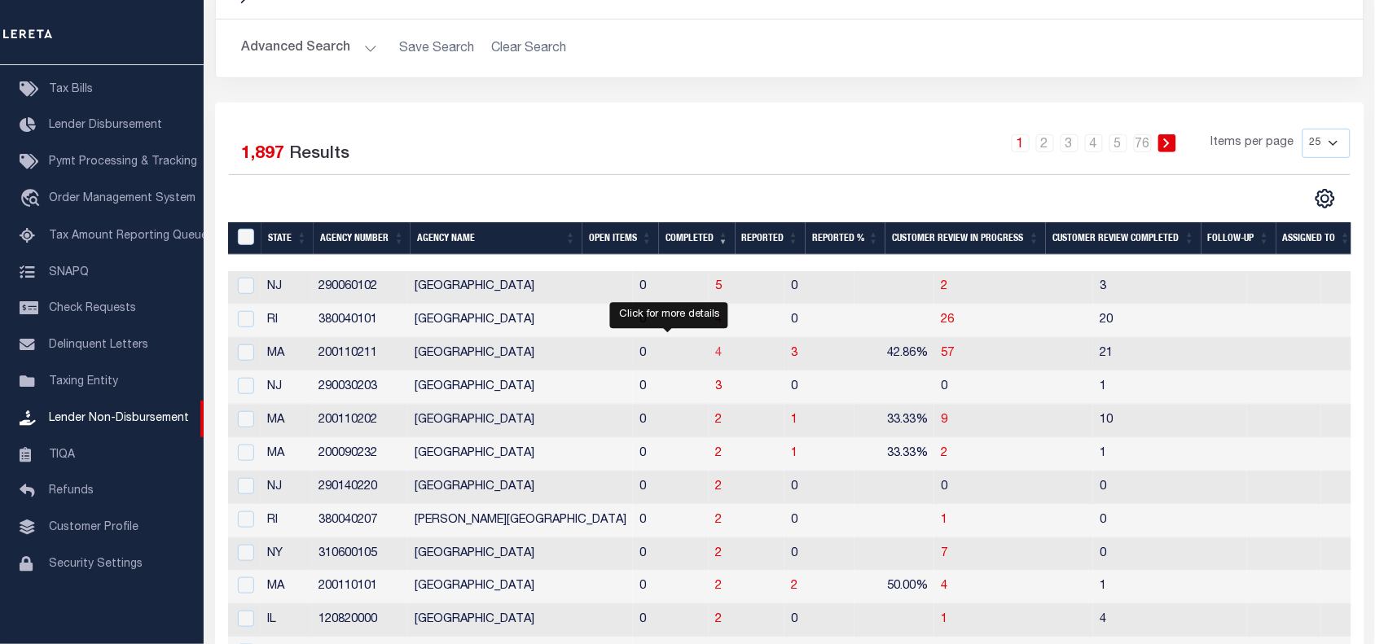
click at [715, 356] on span "4" at bounding box center [718, 353] width 7 height 11
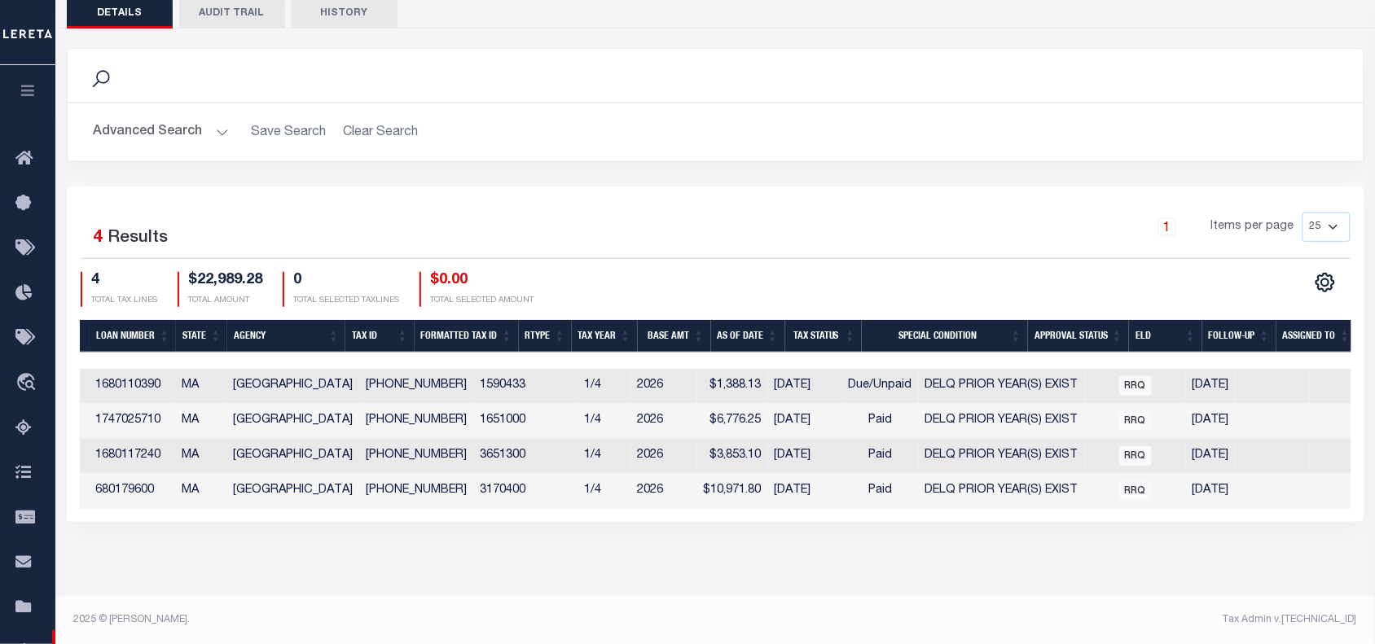
scroll to position [0, 556]
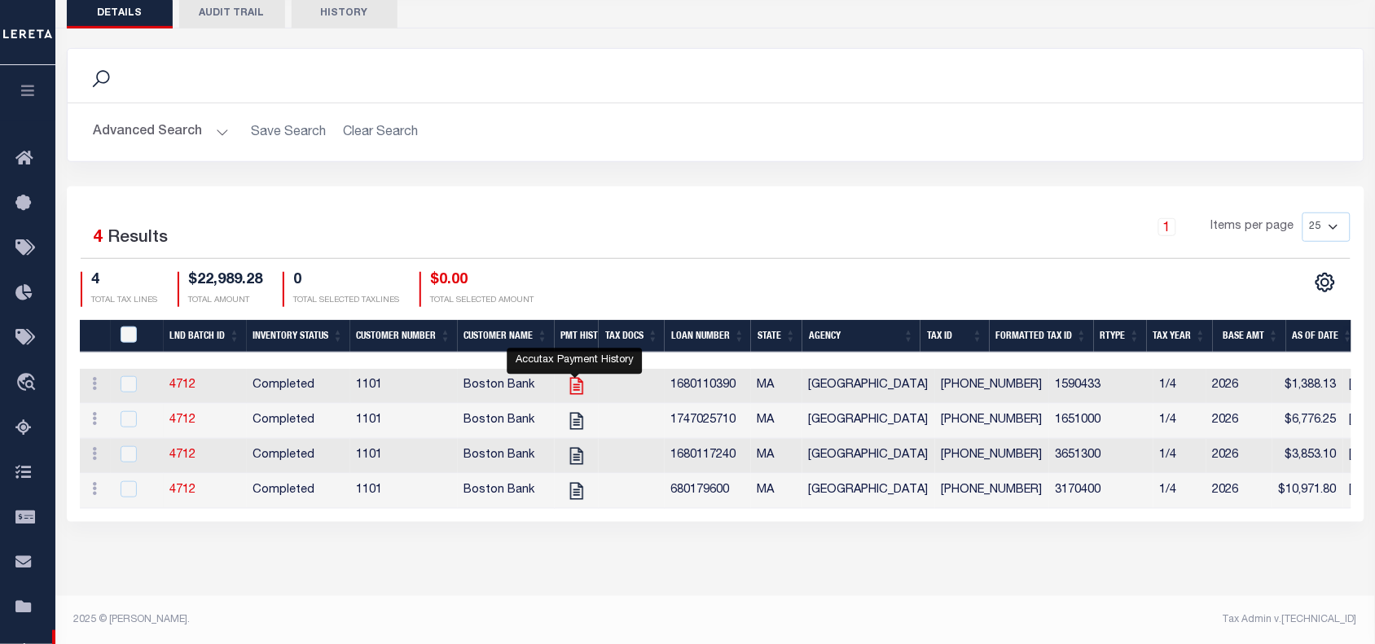
click at [576, 389] on icon "" at bounding box center [576, 386] width 21 height 21
checkbox input "true"
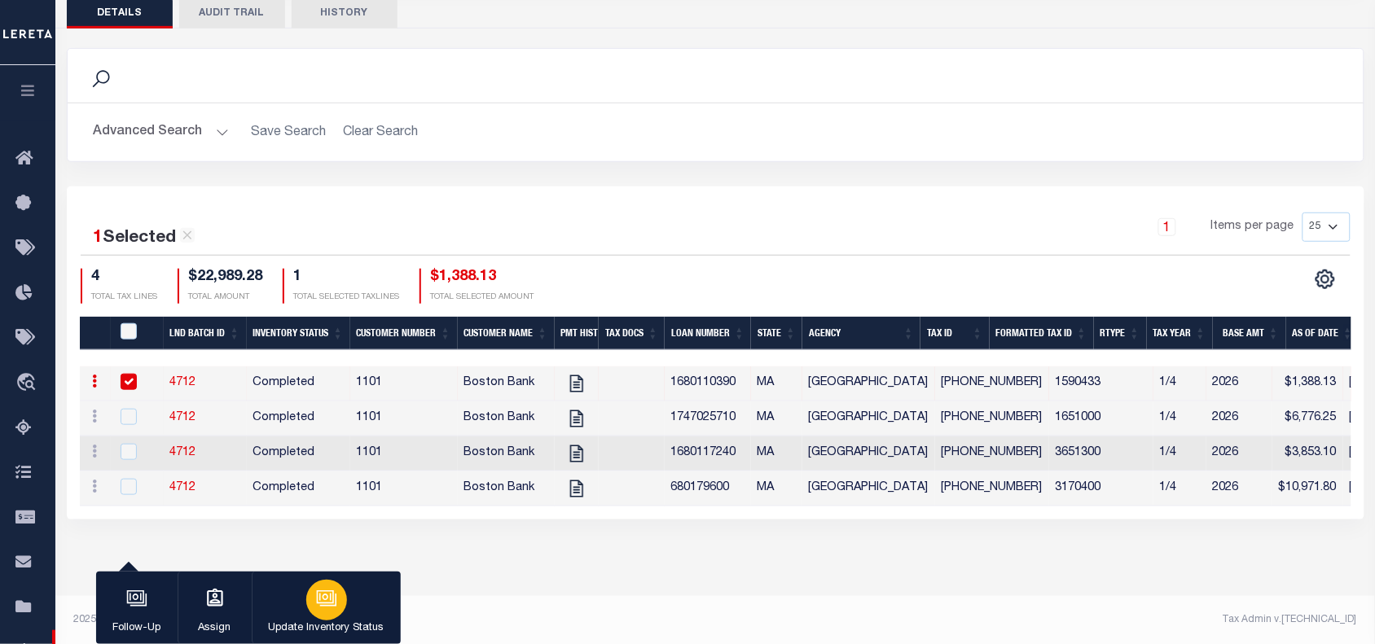
click at [327, 596] on icon "button" at bounding box center [325, 597] width 12 height 7
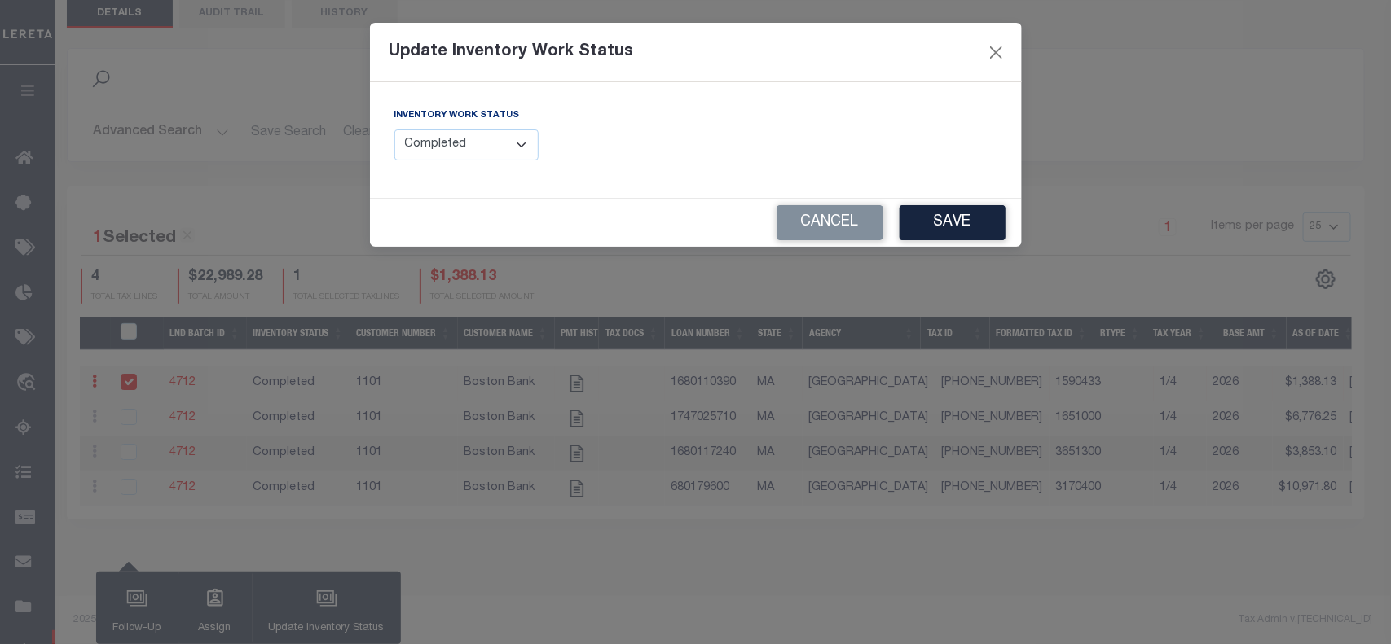
click at [455, 139] on select "--Select-- Open Completed Reported" at bounding box center [466, 146] width 145 height 32
select select "Reported"
click at [394, 130] on select "--Select-- Open Completed Reported" at bounding box center [466, 146] width 145 height 32
click at [743, 153] on input "text" at bounding box center [852, 146] width 289 height 32
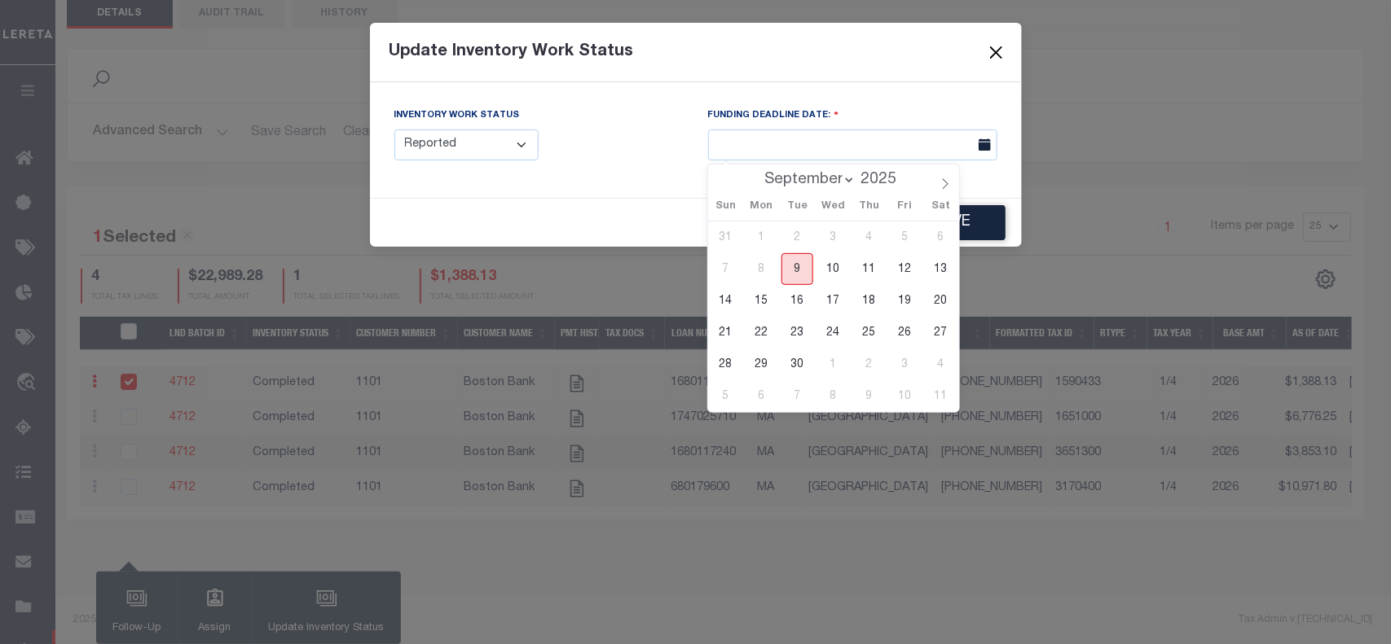
click at [791, 266] on span "9" at bounding box center [797, 269] width 32 height 32
type input "09/09/2025"
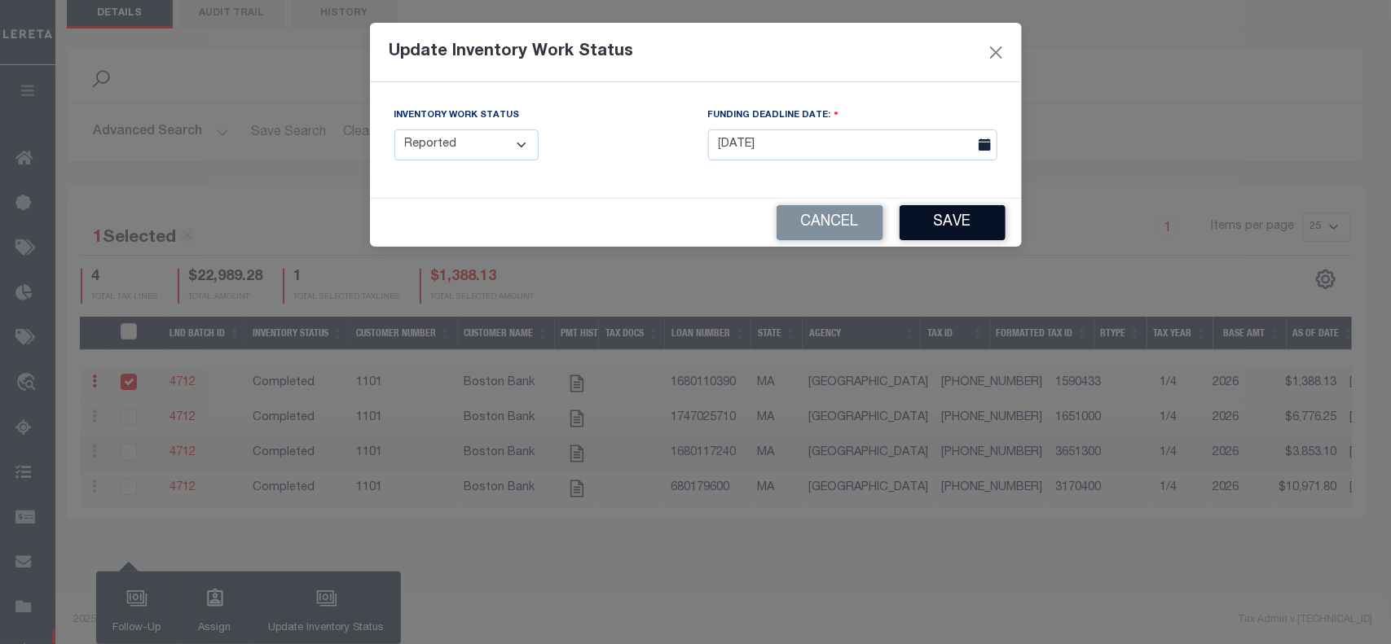
click at [930, 224] on button "Save" at bounding box center [953, 222] width 106 height 35
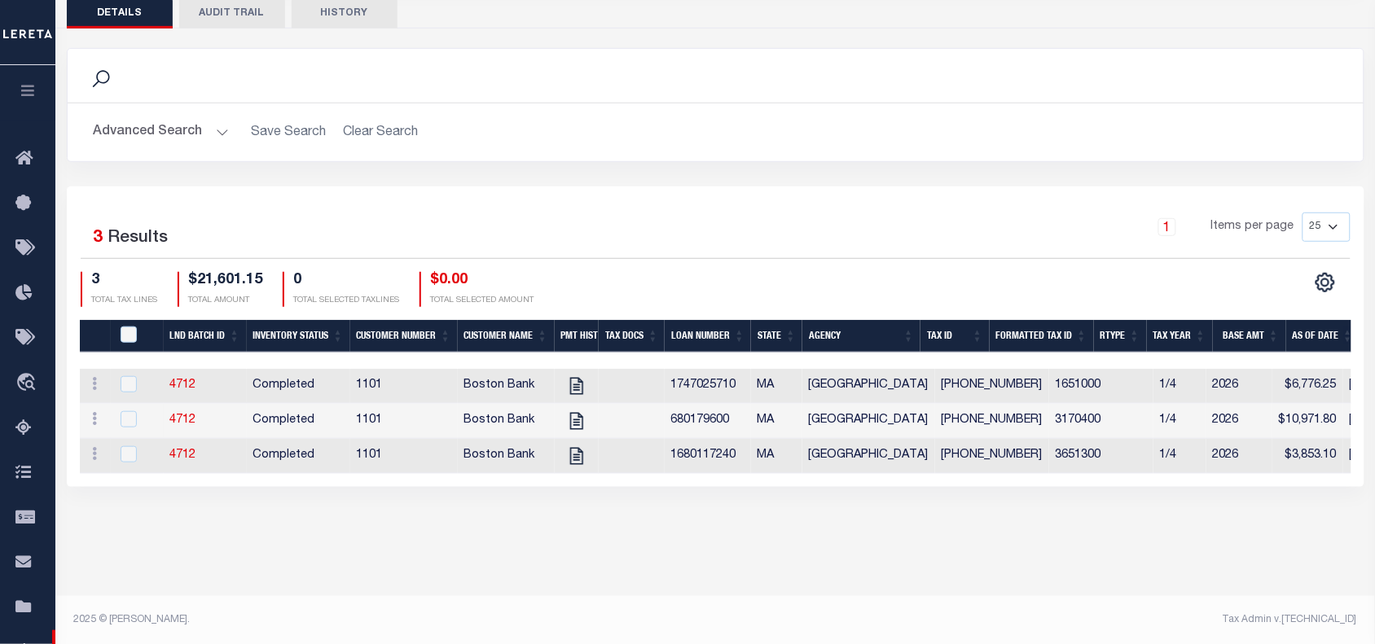
click at [593, 242] on div "1 Items per page 25 50 100 200" at bounding box center [877, 234] width 947 height 42
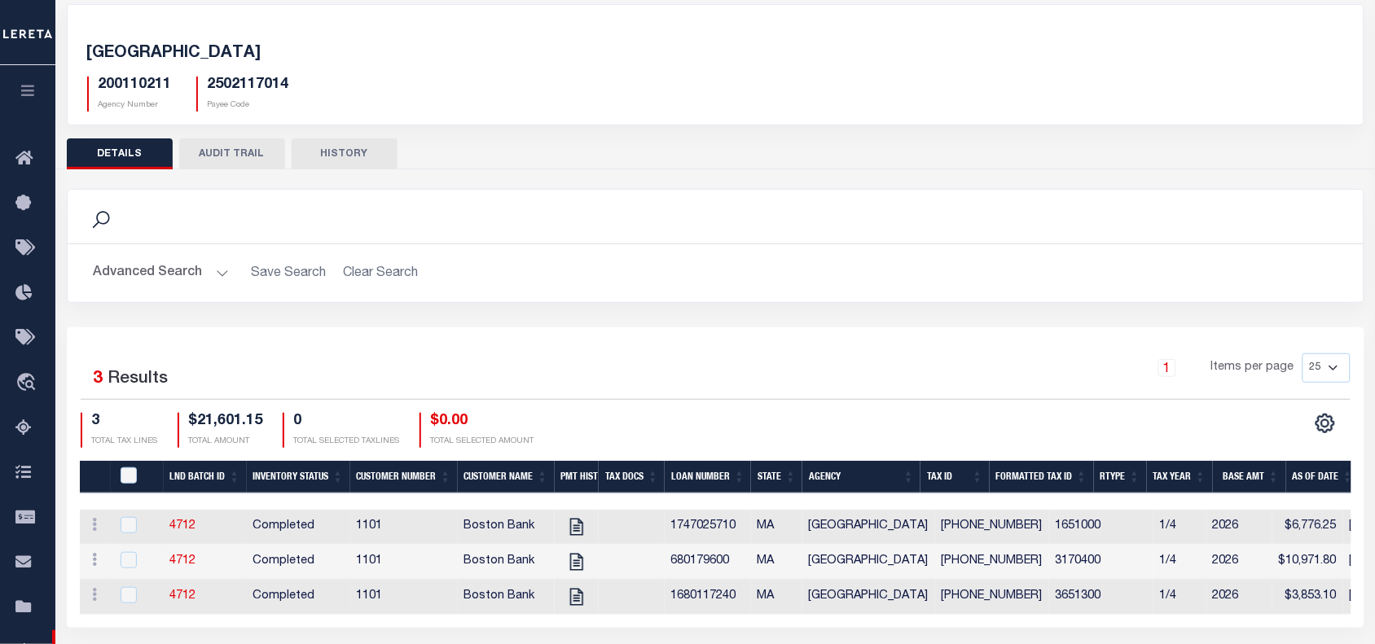
scroll to position [0, 0]
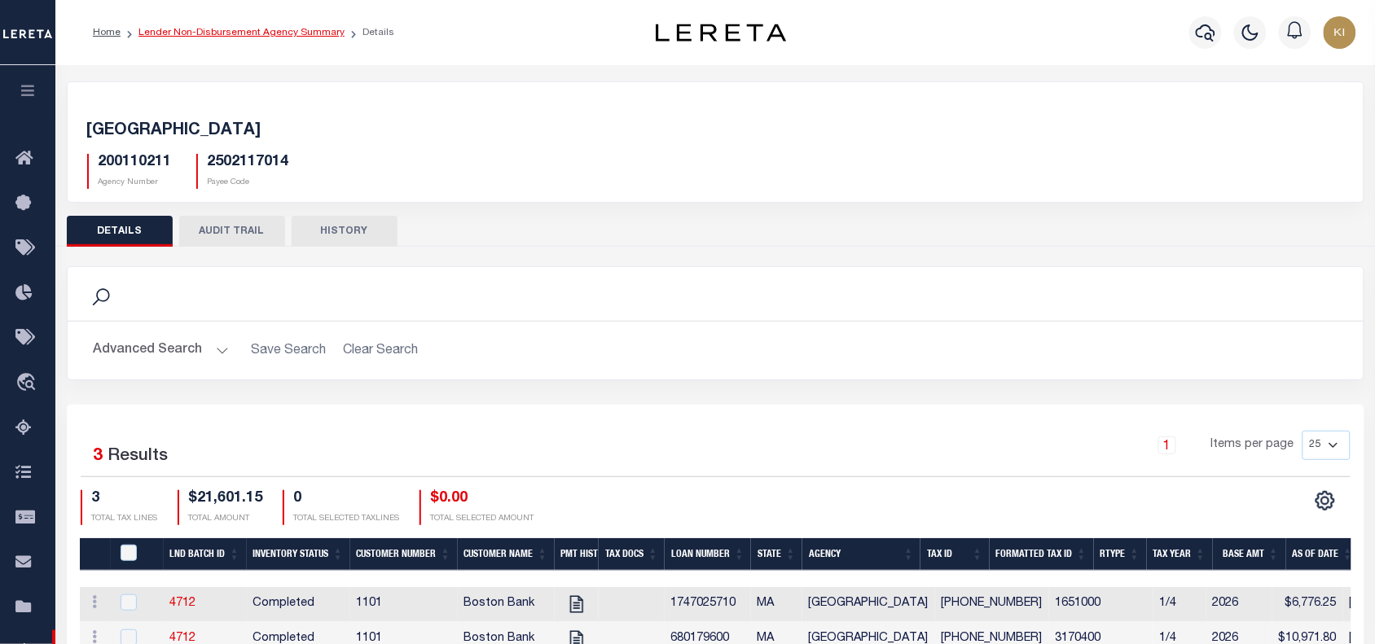
click at [247, 31] on link "Lender Non-Disbursement Agency Summary" at bounding box center [242, 33] width 206 height 10
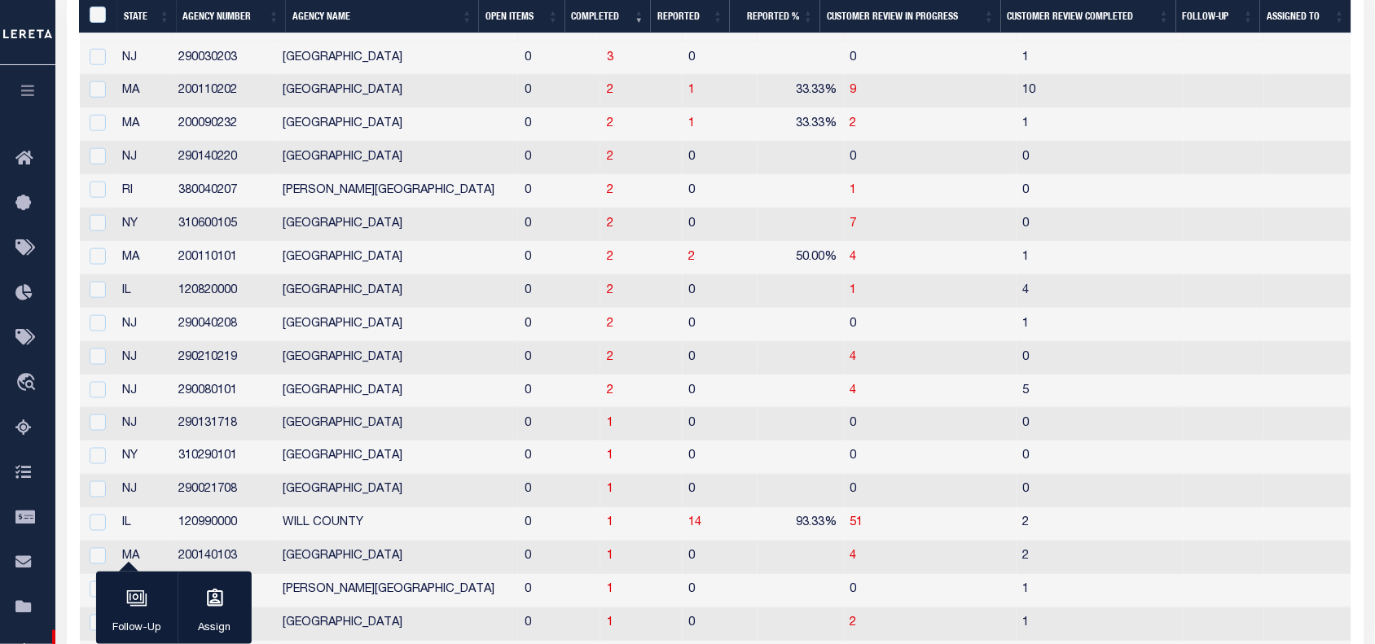
scroll to position [676, 0]
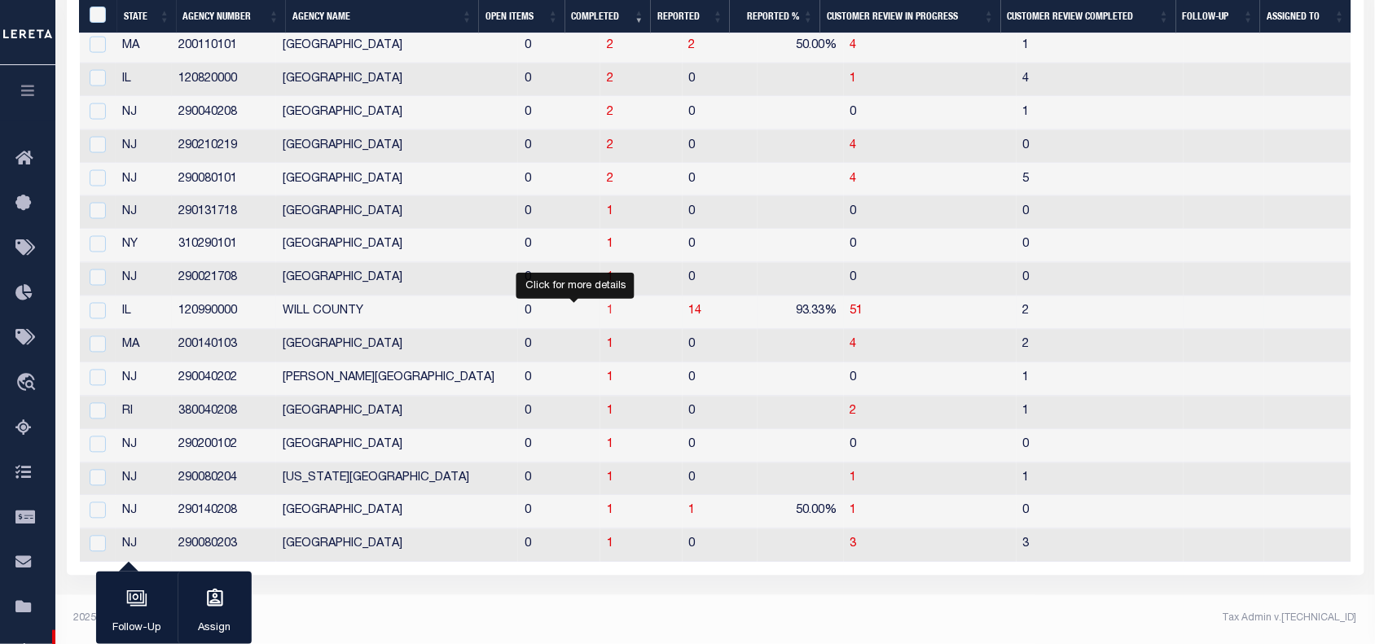
click at [607, 314] on span "1" at bounding box center [610, 311] width 7 height 11
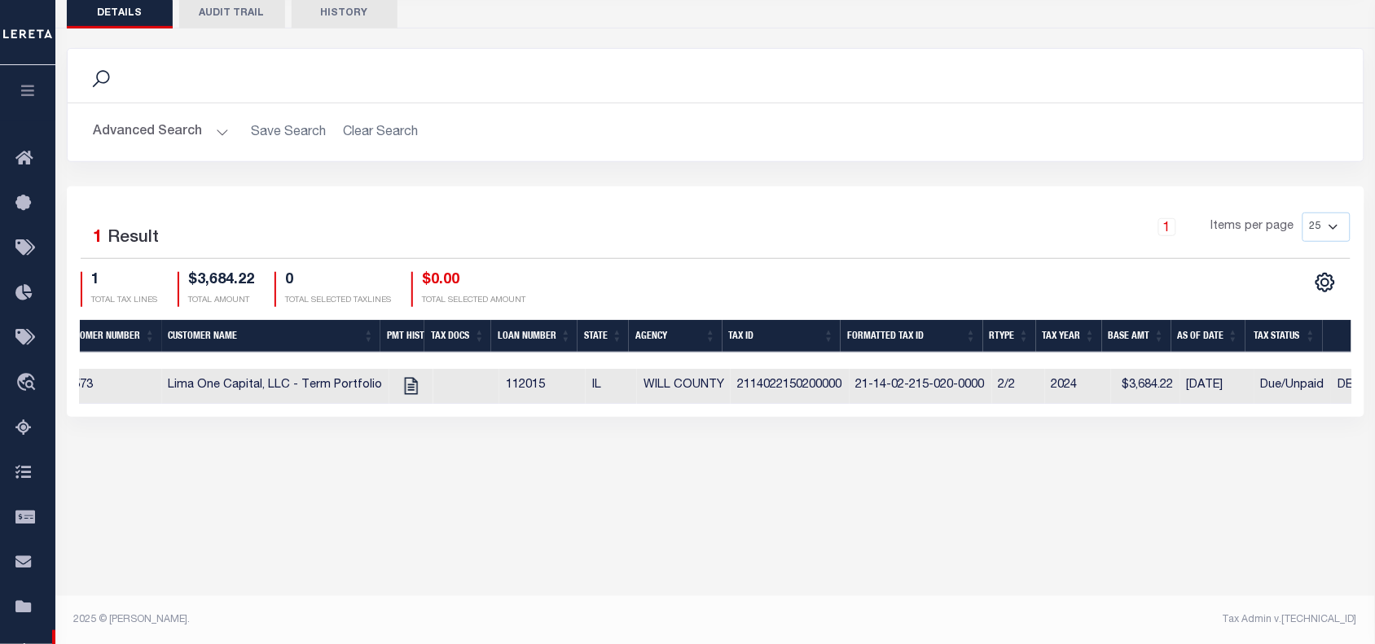
scroll to position [0, 450]
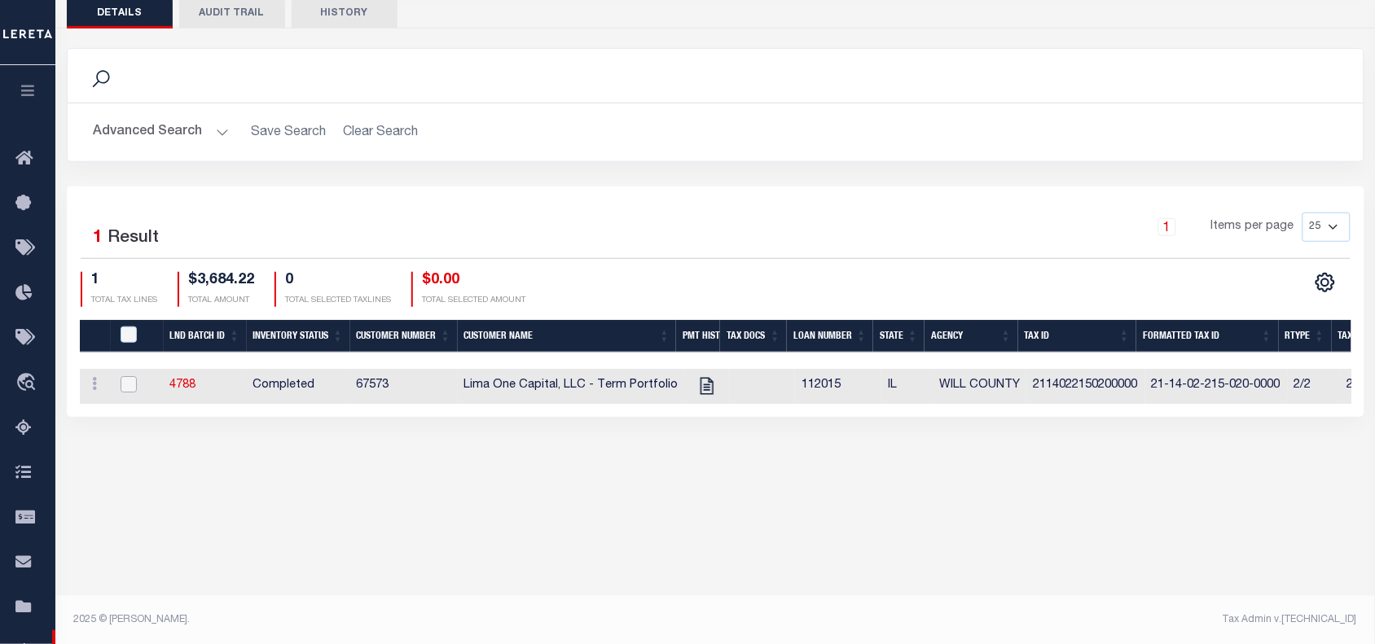
click at [131, 380] on input "checkbox" at bounding box center [129, 384] width 16 height 16
checkbox input "true"
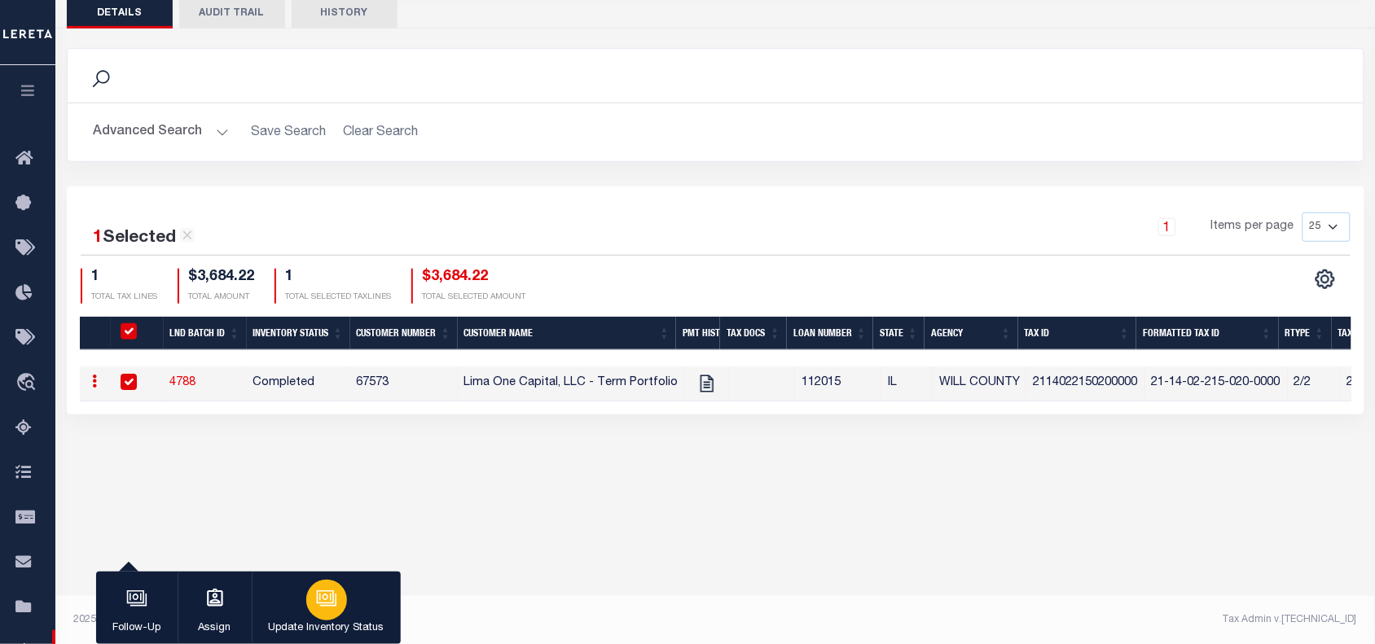
click at [328, 600] on icon "button" at bounding box center [325, 597] width 12 height 7
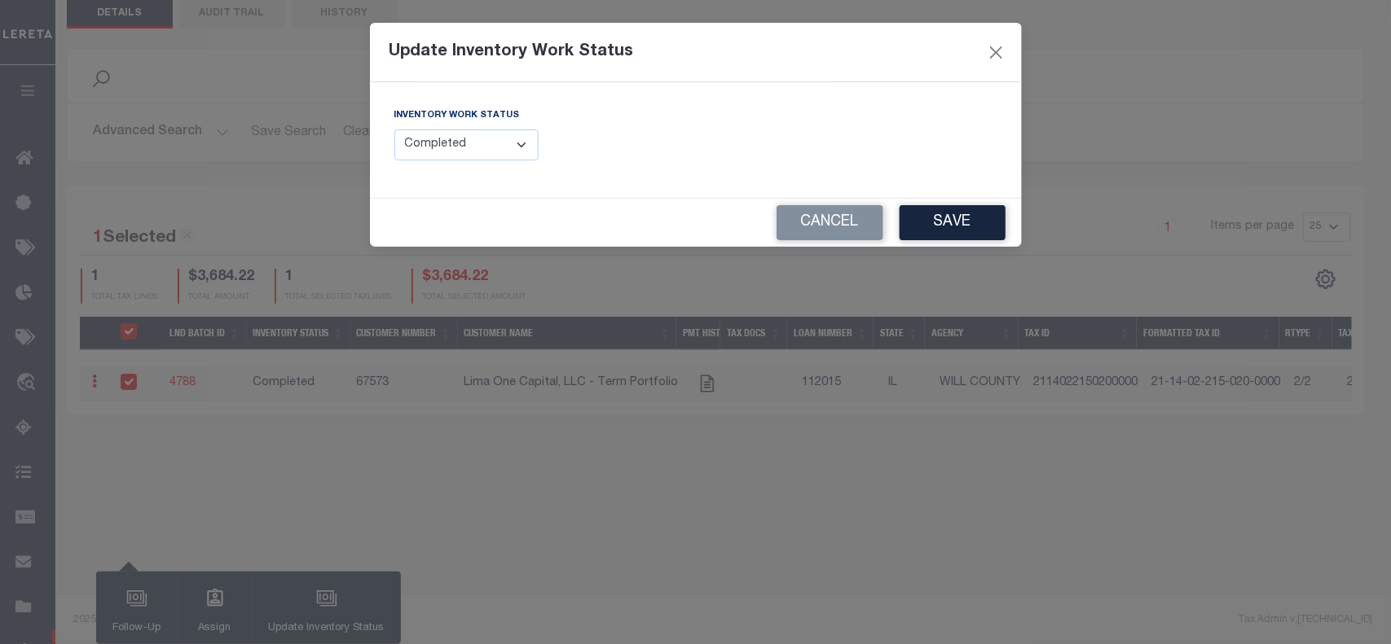
click at [438, 140] on select "--Select-- Open Completed Reported" at bounding box center [466, 146] width 145 height 32
select select "Reported"
click at [394, 130] on select "--Select-- Open Completed Reported" at bounding box center [466, 146] width 145 height 32
click at [783, 147] on input "text" at bounding box center [852, 146] width 289 height 32
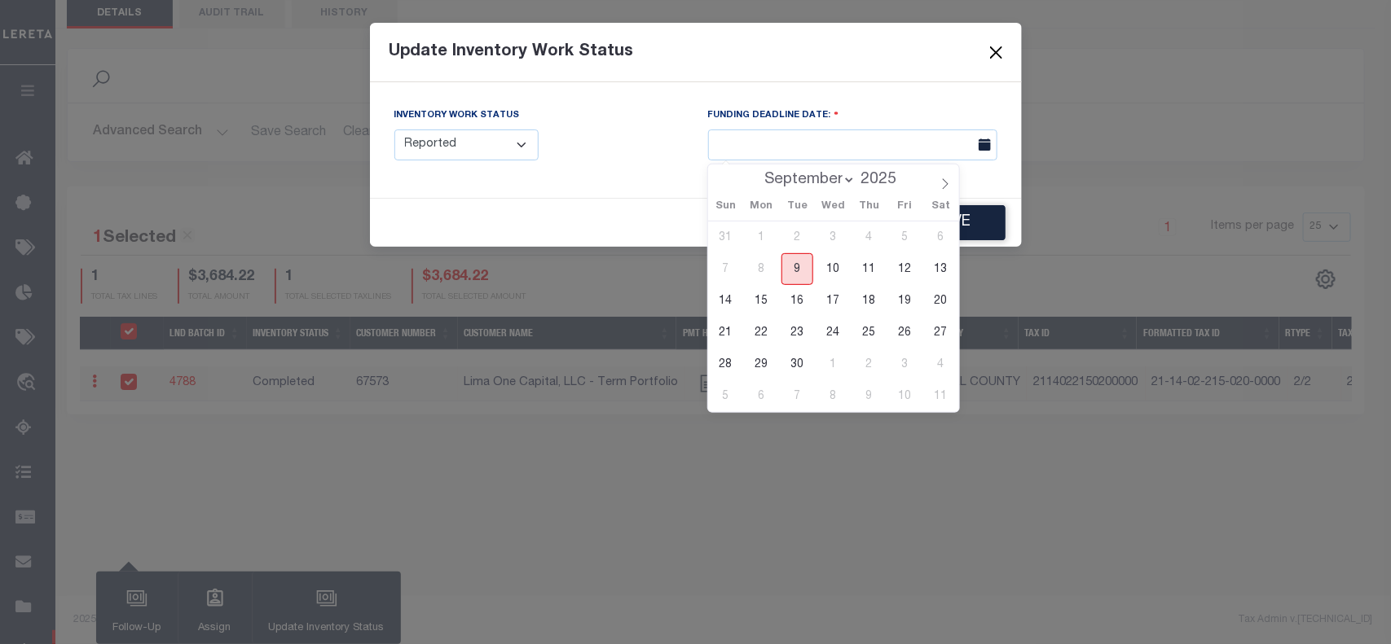
click at [789, 270] on span "9" at bounding box center [797, 269] width 32 height 32
type input "09/09/2025"
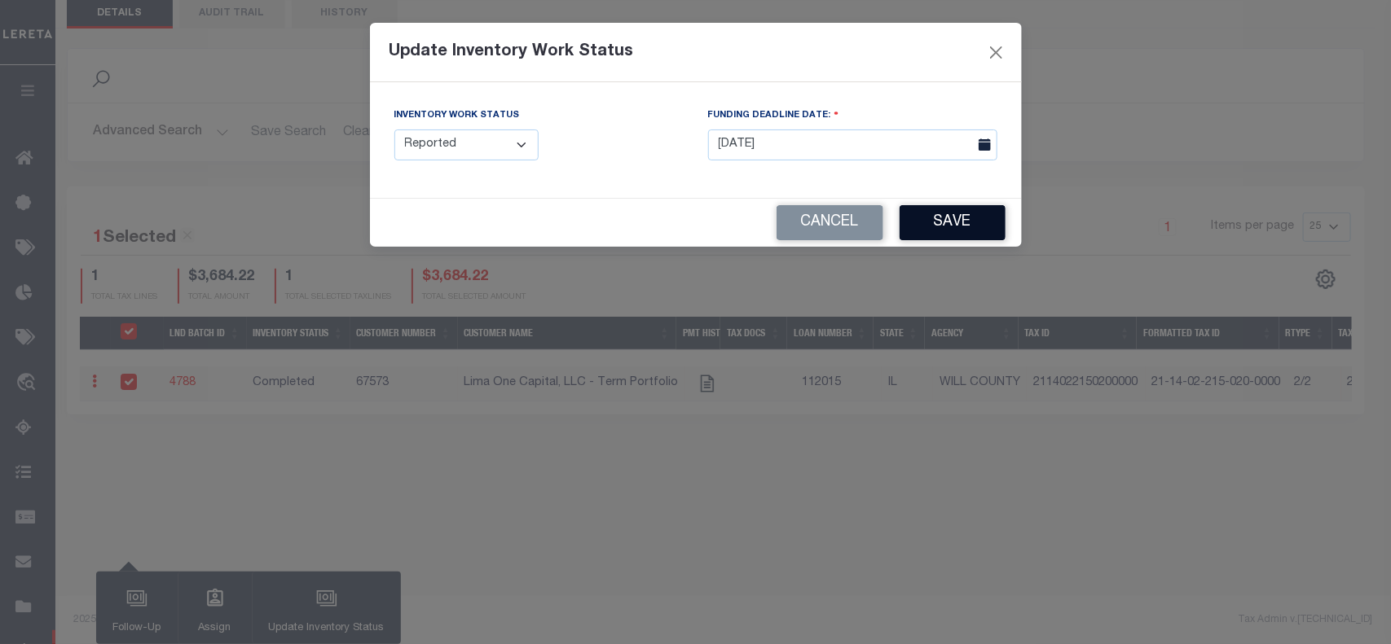
click at [954, 222] on button "Save" at bounding box center [953, 222] width 106 height 35
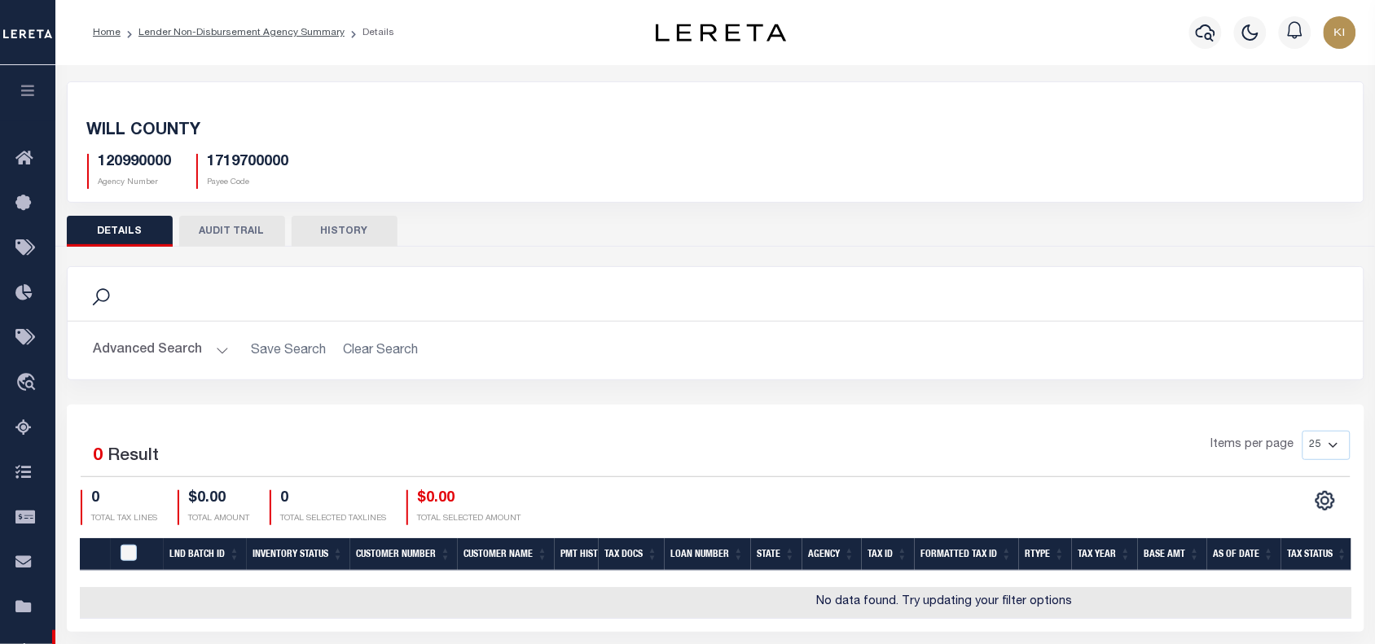
click at [137, 161] on h5 "120990000" at bounding box center [135, 163] width 73 height 18
copy h5 "120990000"
click at [257, 30] on link "Lender Non-Disbursement Agency Summary" at bounding box center [242, 33] width 206 height 10
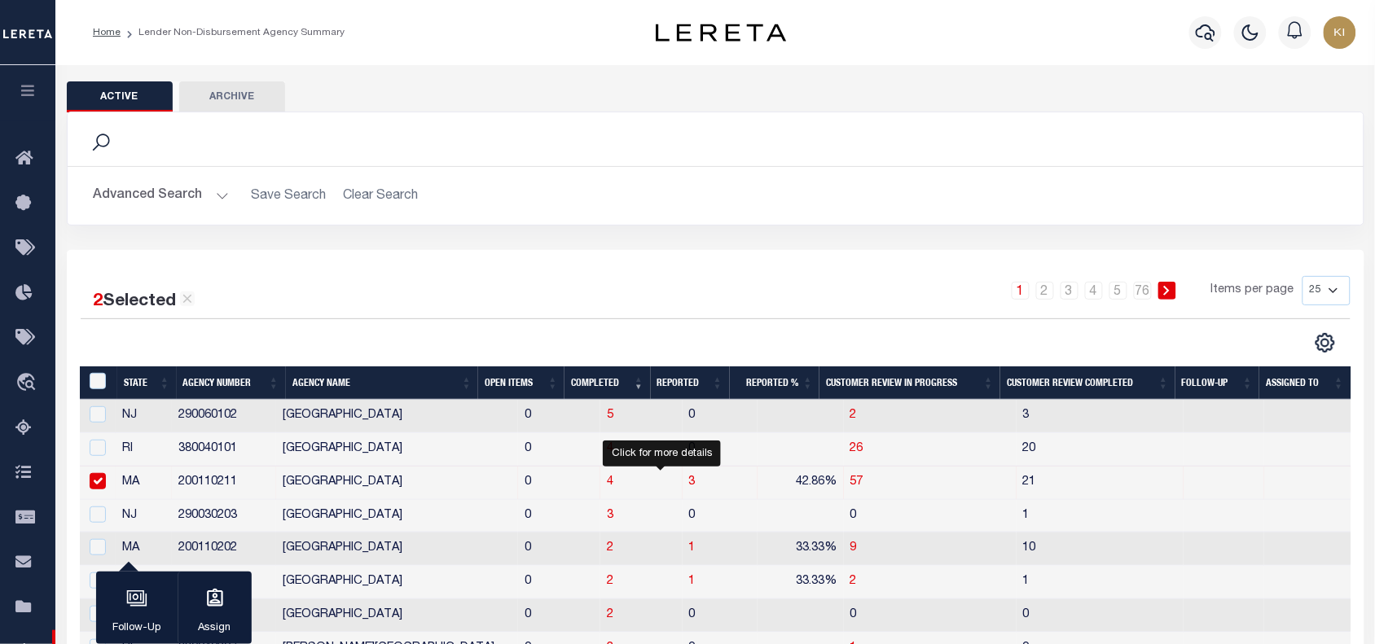
click at [689, 487] on span "3" at bounding box center [692, 482] width 7 height 11
checkbox input "false"
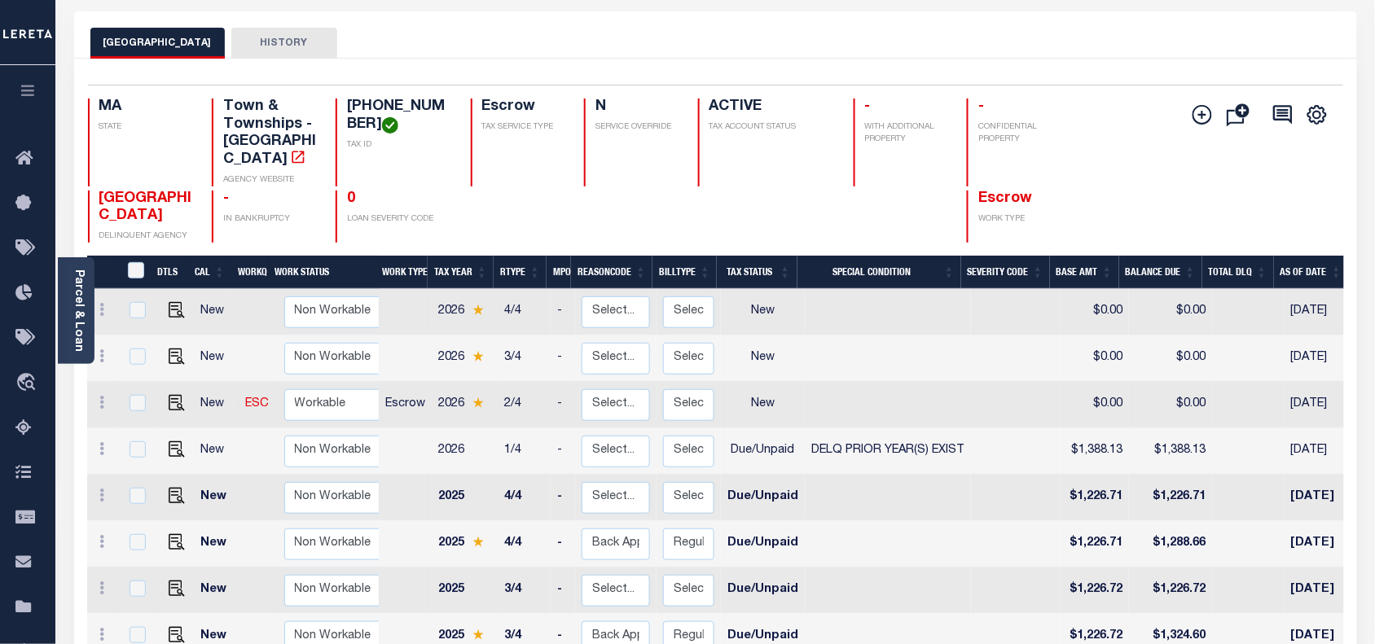
scroll to position [71, 0]
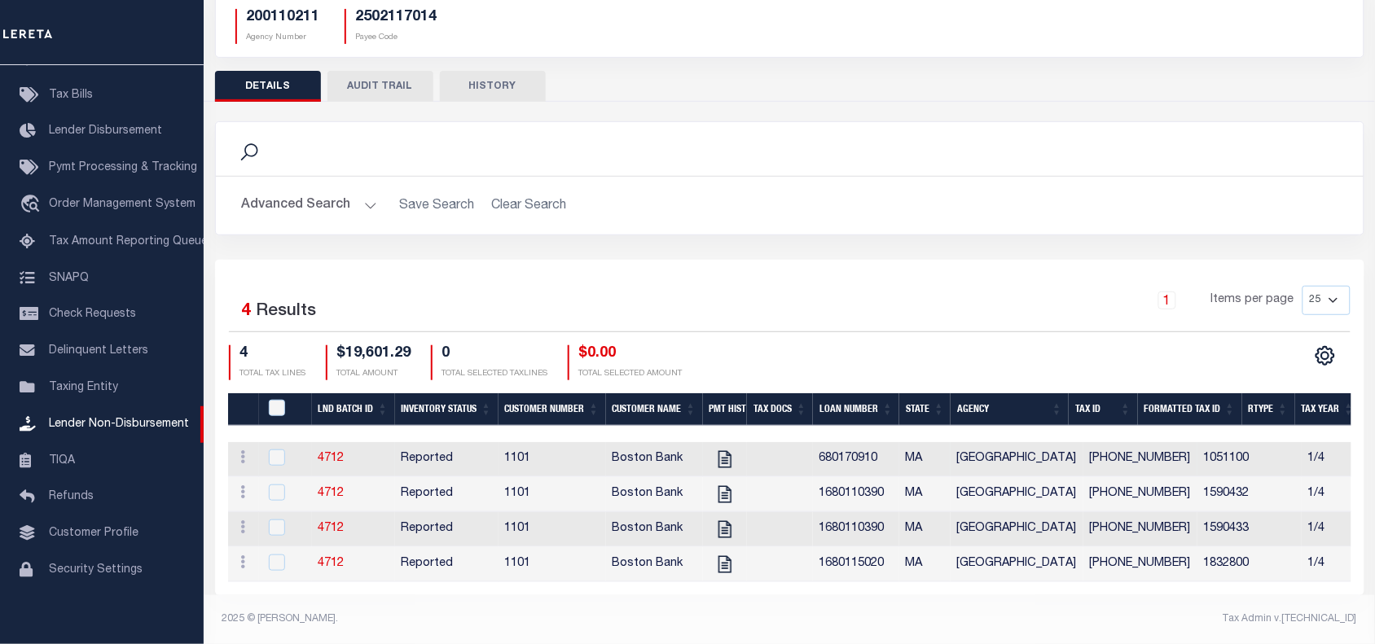
click at [514, 449] on td "1101" at bounding box center [553, 459] width 108 height 35
checkbox input "true"
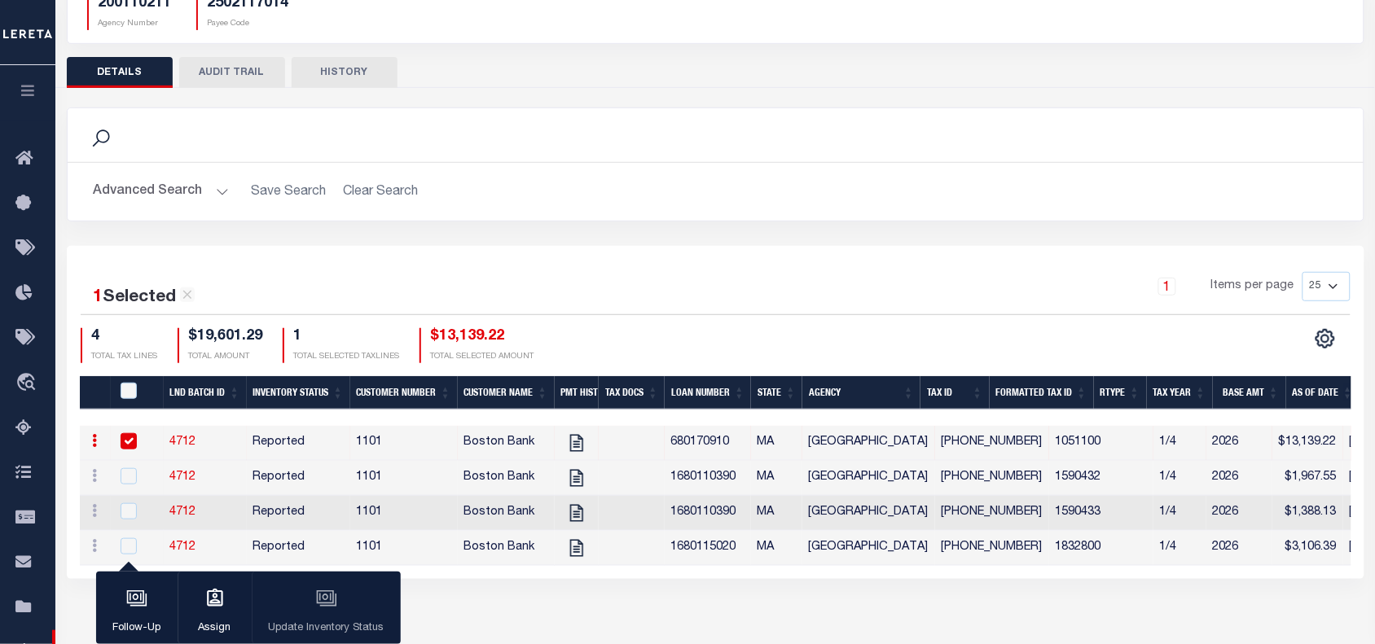
click at [514, 449] on tr "ACTIONS View Tax Line Detail Internal Comments 4712 Reported 1101 Boston Bank 6…" at bounding box center [1048, 443] width 1937 height 35
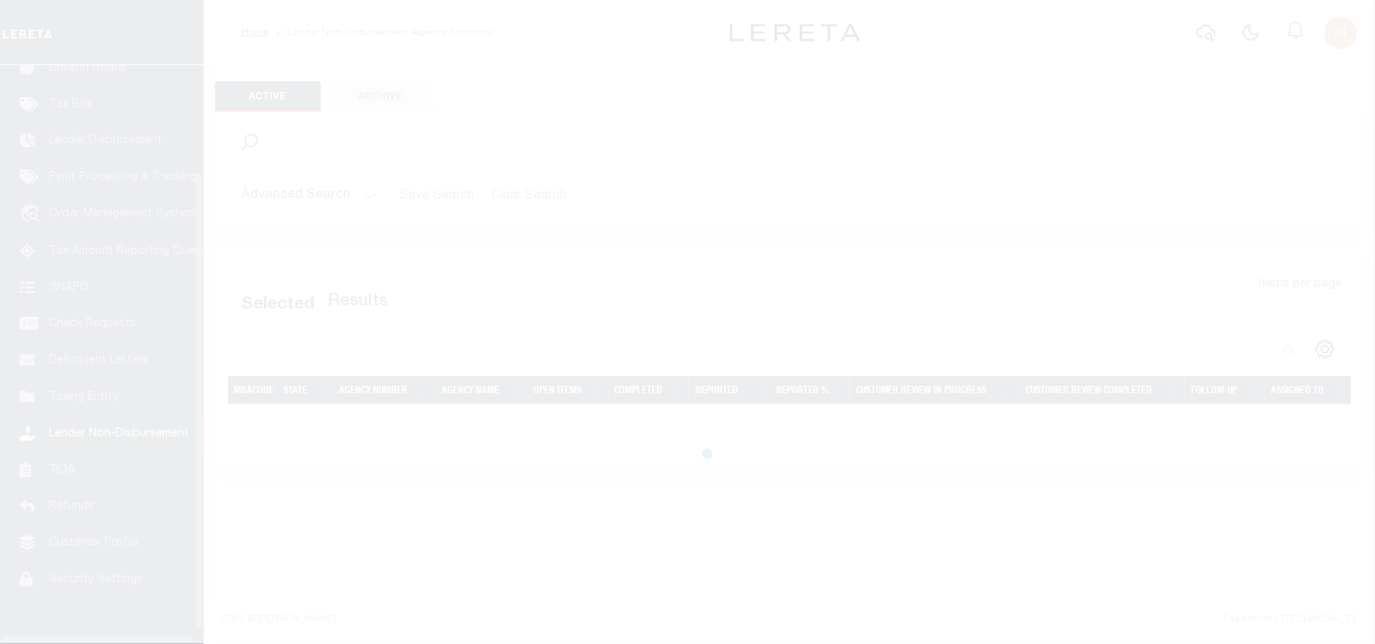
scroll to position [148, 0]
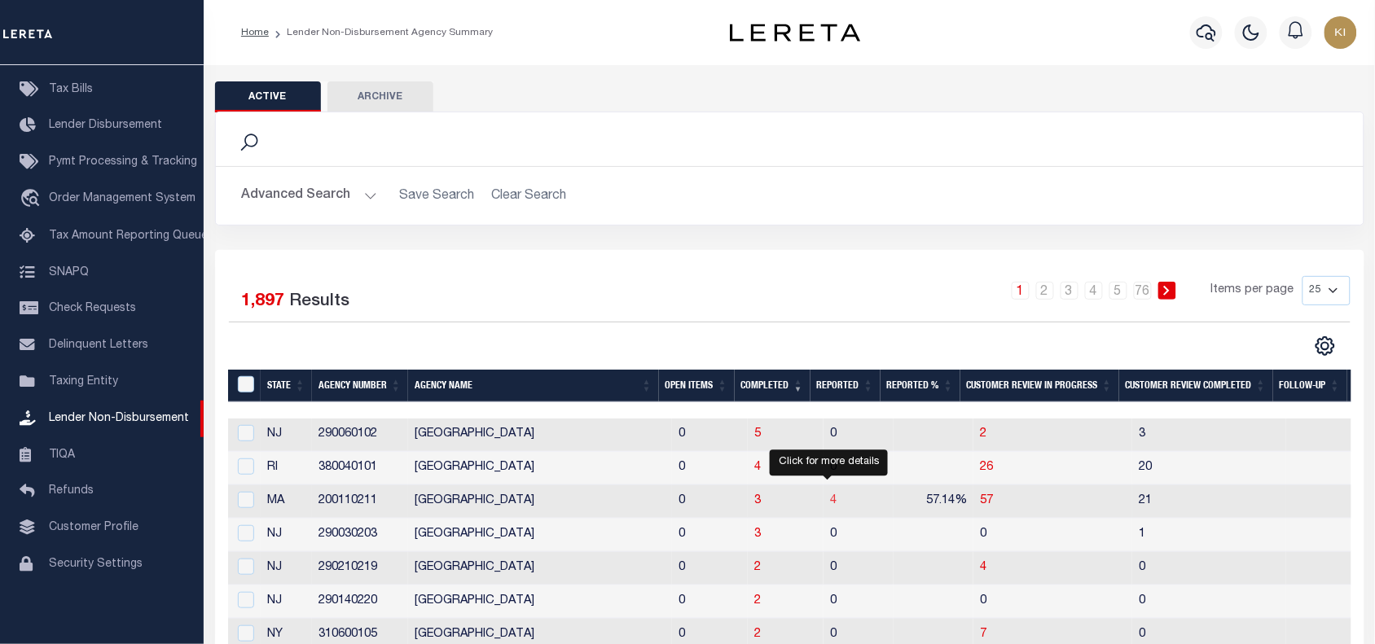
click at [830, 506] on span "4" at bounding box center [833, 500] width 7 height 11
